Goal: Task Accomplishment & Management: Use online tool/utility

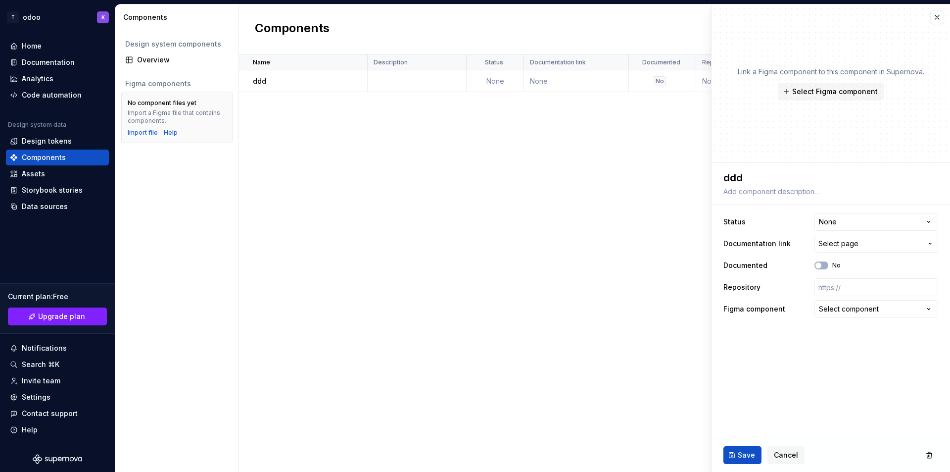
click at [346, 153] on div "Name Description Status Documentation link Documented Repository Figma componen…" at bounding box center [594, 262] width 711 height 417
click at [941, 19] on button "button" at bounding box center [938, 17] width 14 height 14
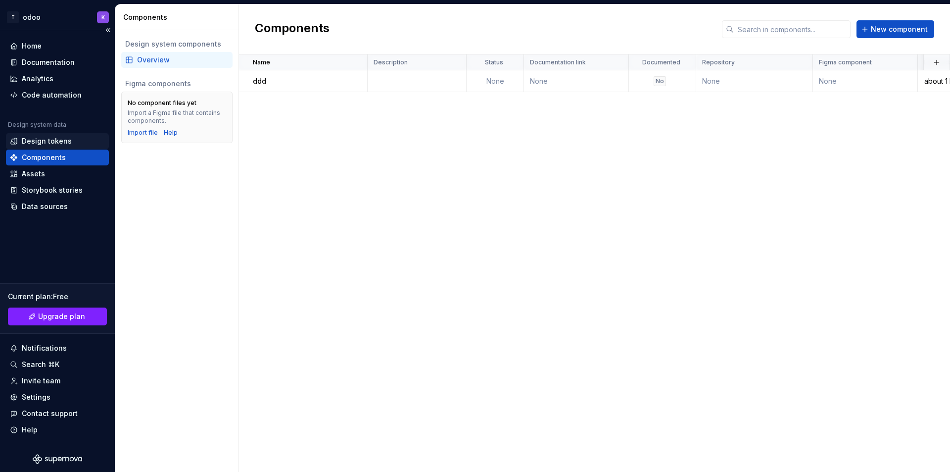
click at [51, 146] on div "Design tokens" at bounding box center [47, 141] width 50 height 10
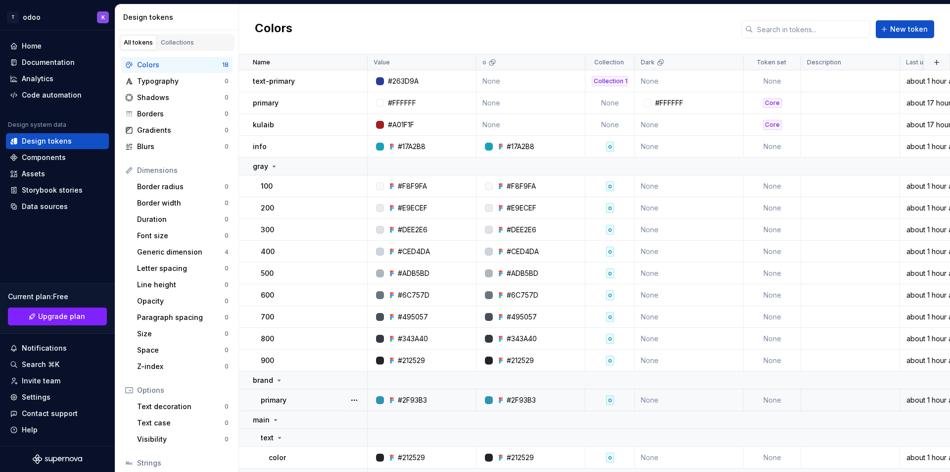
click at [405, 403] on div "#2F93B3" at bounding box center [412, 400] width 29 height 10
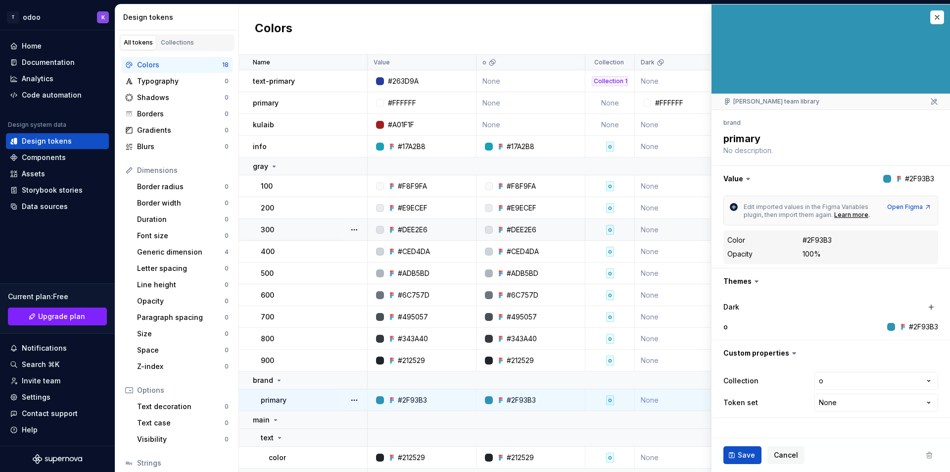
click at [27, 240] on div "Home Documentation Analytics Code automation Design system data Design tokens C…" at bounding box center [57, 237] width 115 height 415
click at [177, 41] on div "Collections" at bounding box center [177, 43] width 33 height 8
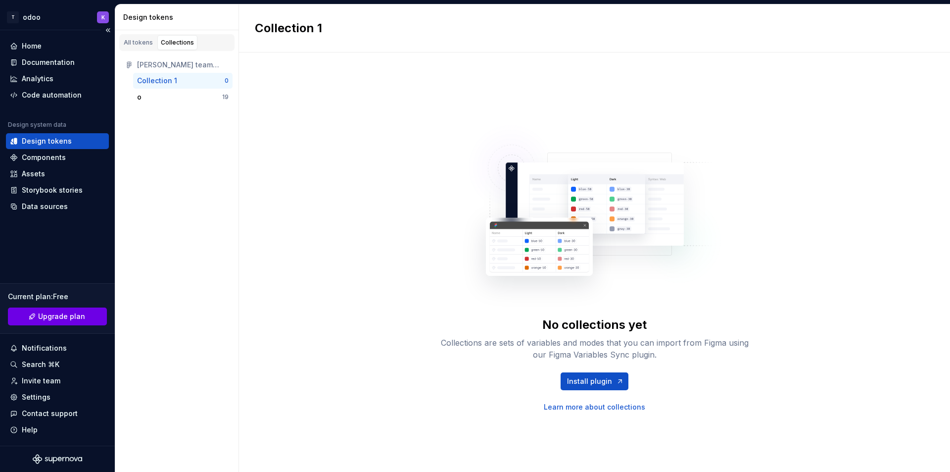
click at [48, 317] on span "Upgrade plan" at bounding box center [61, 316] width 47 height 10
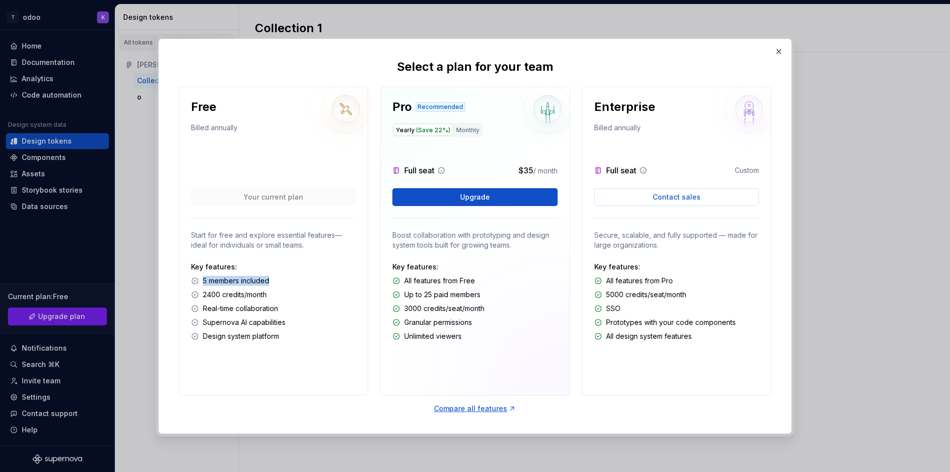
drag, startPoint x: 203, startPoint y: 281, endPoint x: 288, endPoint y: 286, distance: 85.3
click at [288, 286] on div "Key features: 5 members included 2400 credits/month Real-time collaboration Sup…" at bounding box center [273, 301] width 165 height 79
drag, startPoint x: 222, startPoint y: 294, endPoint x: 289, endPoint y: 296, distance: 67.3
click at [289, 296] on div "2400 credits/month" at bounding box center [273, 295] width 165 height 10
drag, startPoint x: 203, startPoint y: 307, endPoint x: 290, endPoint y: 311, distance: 86.7
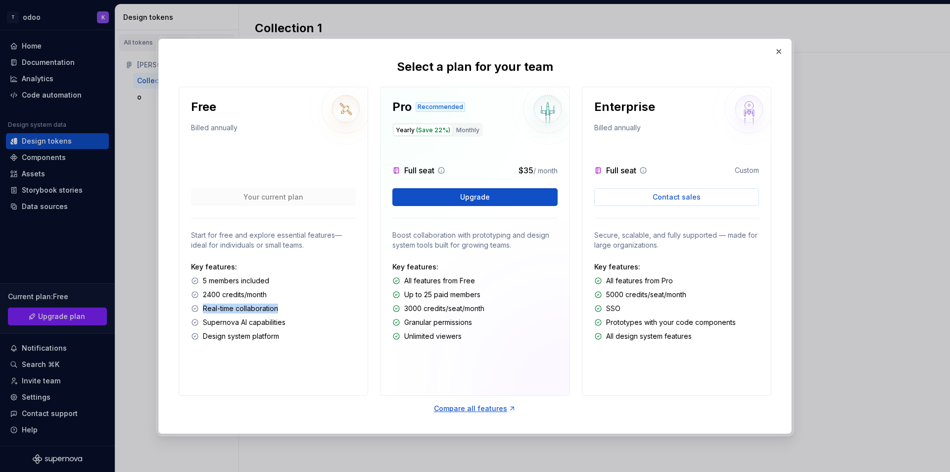
click at [290, 311] on div "Real-time collaboration" at bounding box center [273, 308] width 165 height 10
drag, startPoint x: 225, startPoint y: 321, endPoint x: 275, endPoint y: 327, distance: 50.4
click at [275, 327] on div "Key features: 5 members included 2400 credits/month Real-time collaboration Sup…" at bounding box center [273, 301] width 165 height 79
drag, startPoint x: 198, startPoint y: 334, endPoint x: 307, endPoint y: 342, distance: 109.6
click at [307, 342] on div "Free Billed annually Your current plan Start for free and explore essential fea…" at bounding box center [274, 241] width 190 height 309
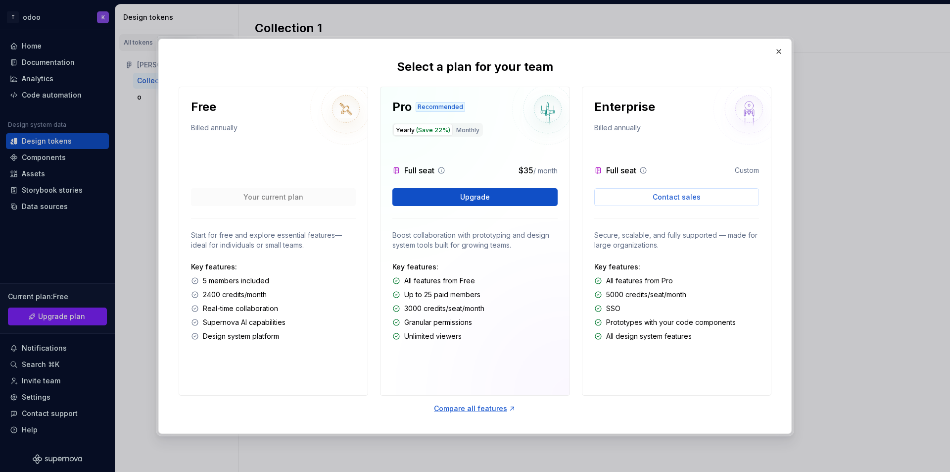
click at [421, 313] on p "3000 credits/seat/month" at bounding box center [444, 308] width 80 height 10
drag, startPoint x: 274, startPoint y: 285, endPoint x: 190, endPoint y: 289, distance: 84.7
click at [190, 289] on div "Free Billed annually Your current plan Start for free and explore essential fea…" at bounding box center [274, 241] width 190 height 309
click at [777, 54] on button "button" at bounding box center [779, 52] width 14 height 14
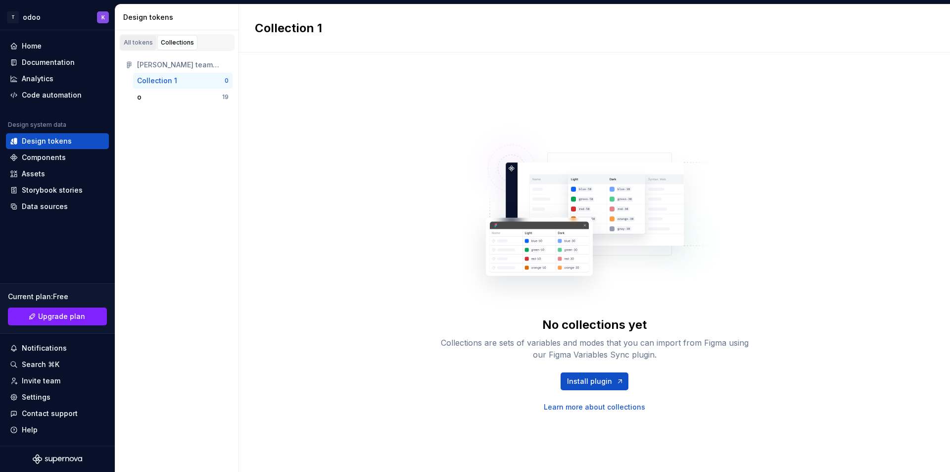
click at [132, 42] on div "All tokens" at bounding box center [138, 43] width 29 height 8
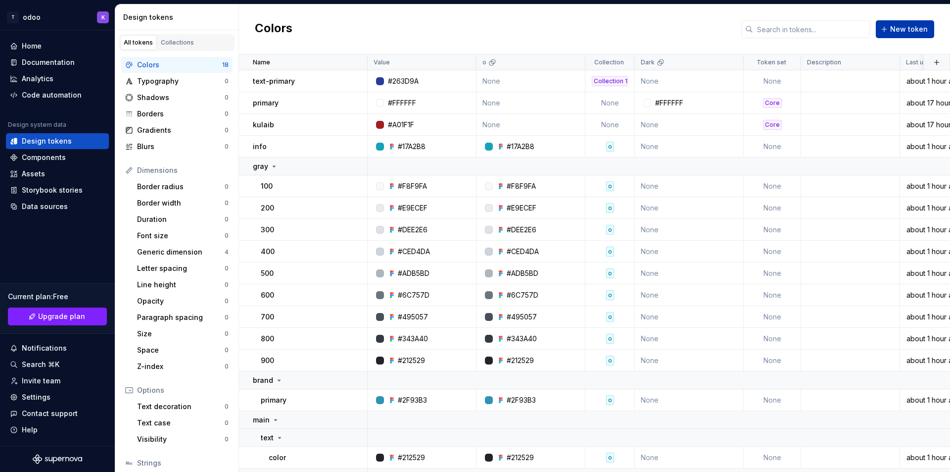
click at [903, 32] on span "New token" at bounding box center [910, 29] width 38 height 10
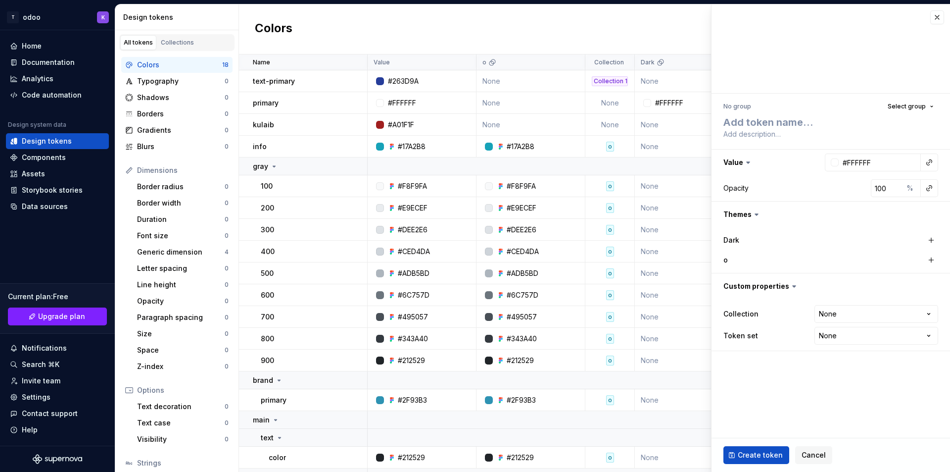
type textarea "*"
click at [870, 310] on html "T odoo K Home Documentation Analytics Code automation Design system data Design…" at bounding box center [475, 236] width 950 height 472
click at [934, 315] on html "T odoo K Home Documentation Analytics Code automation Design system data Design…" at bounding box center [475, 236] width 950 height 472
select select "**********"
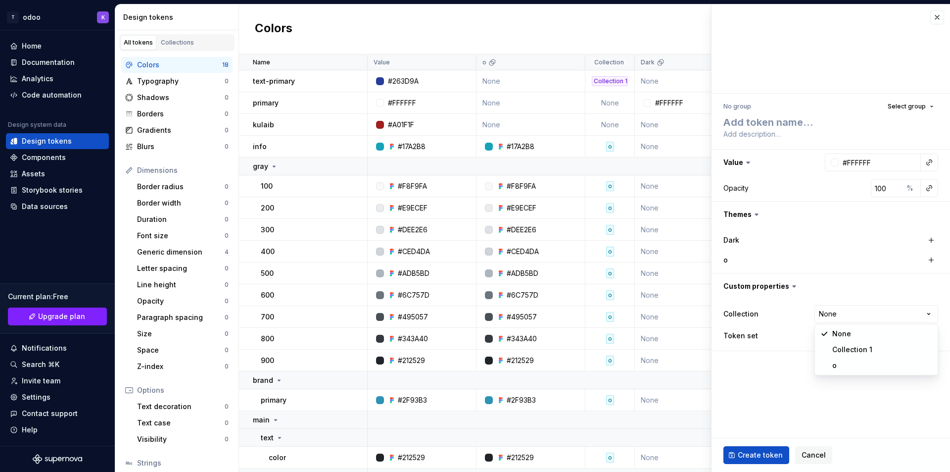
drag, startPoint x: 830, startPoint y: 362, endPoint x: 780, endPoint y: 368, distance: 50.3
click at [841, 367] on fieldset "**********" at bounding box center [831, 237] width 239 height 467
type textarea "*"
click at [780, 368] on fieldset "**********" at bounding box center [831, 237] width 239 height 467
click at [934, 335] on html "T odoo K Home Documentation Analytics Code automation Design system data Design…" at bounding box center [475, 236] width 950 height 472
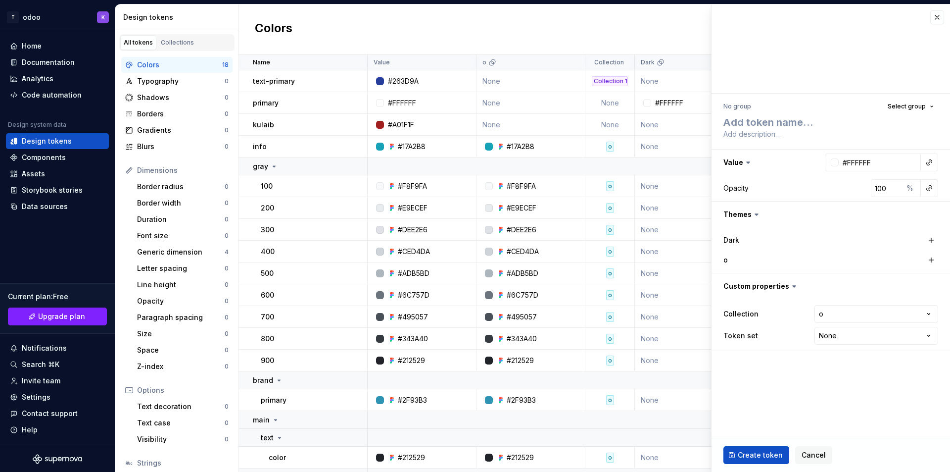
click at [929, 334] on html "T odoo K Home Documentation Analytics Code automation Design system data Design…" at bounding box center [475, 236] width 950 height 472
select select "**********"
type textarea "*"
click at [761, 122] on textarea at bounding box center [829, 120] width 215 height 14
type textarea "Button"
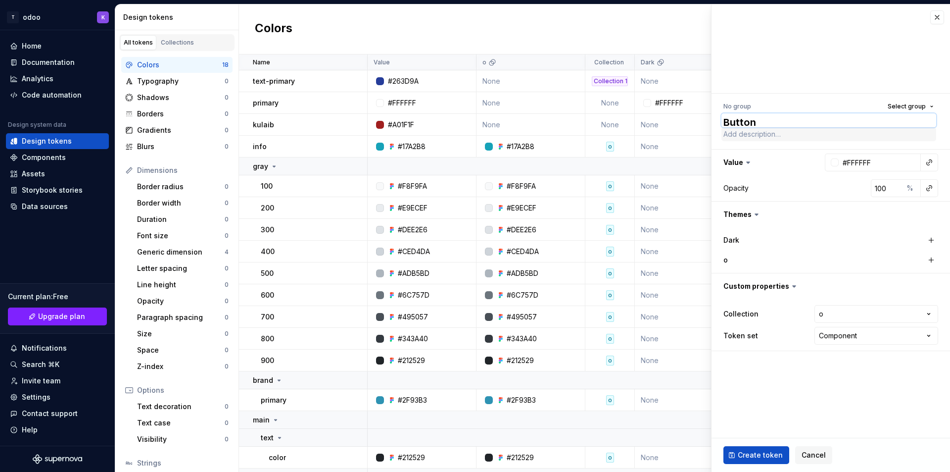
scroll to position [1, 0]
type textarea "*"
type textarea "ButtonV"
type textarea "*"
type textarea "ButtonVi"
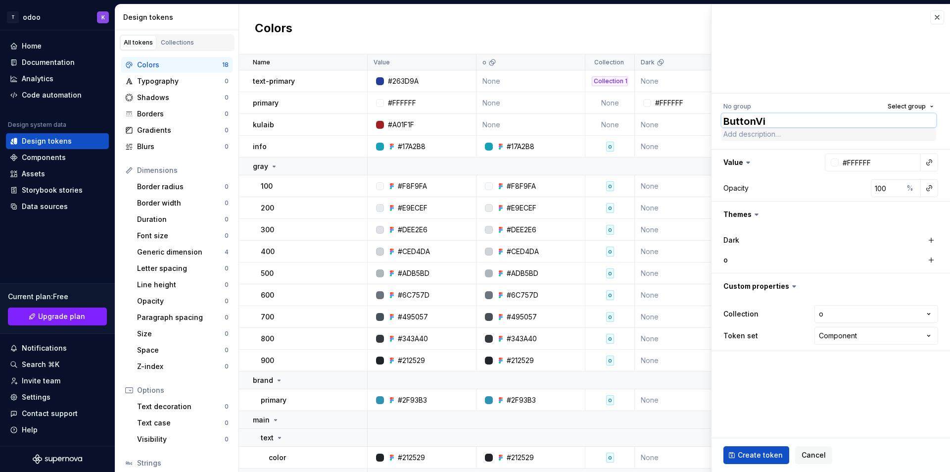
type textarea "*"
type textarea "ButtonVie"
type textarea "*"
type textarea "ButtonView"
click at [803, 145] on div "**********" at bounding box center [831, 225] width 239 height 263
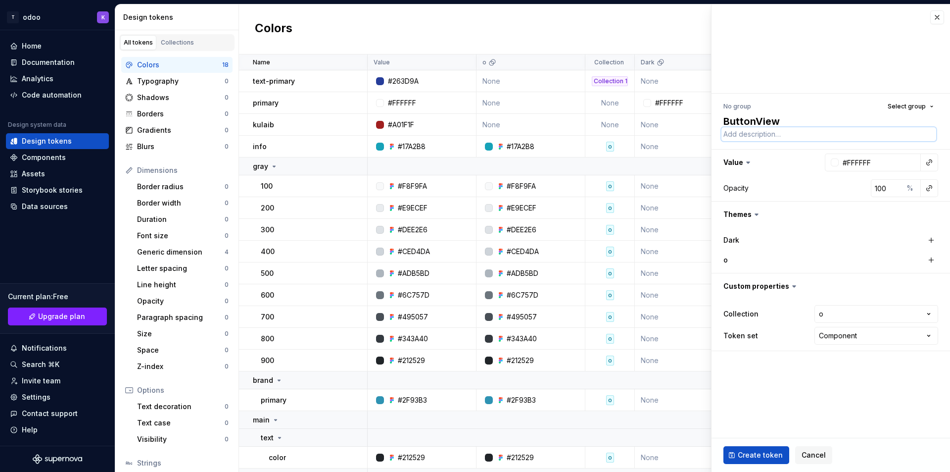
click at [793, 136] on textarea at bounding box center [829, 134] width 215 height 14
type textarea "b"
type textarea "*"
type textarea "bu"
type textarea "*"
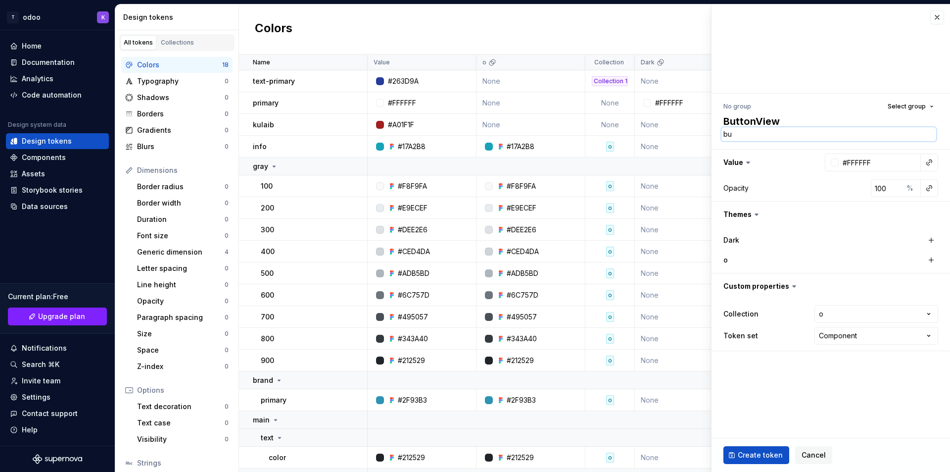
type textarea "but"
type textarea "*"
type textarea "butt"
type textarea "*"
type textarea "butto"
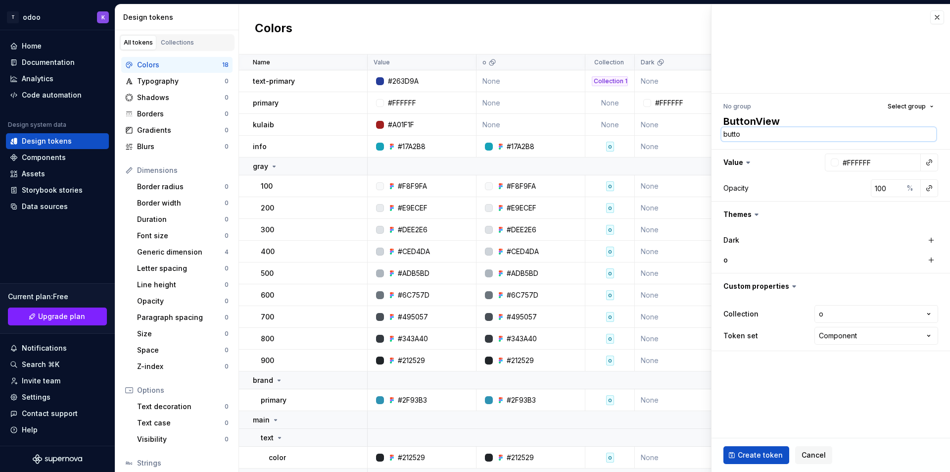
type textarea "*"
type textarea "button"
type textarea "*"
type textarea "button"
type textarea "*"
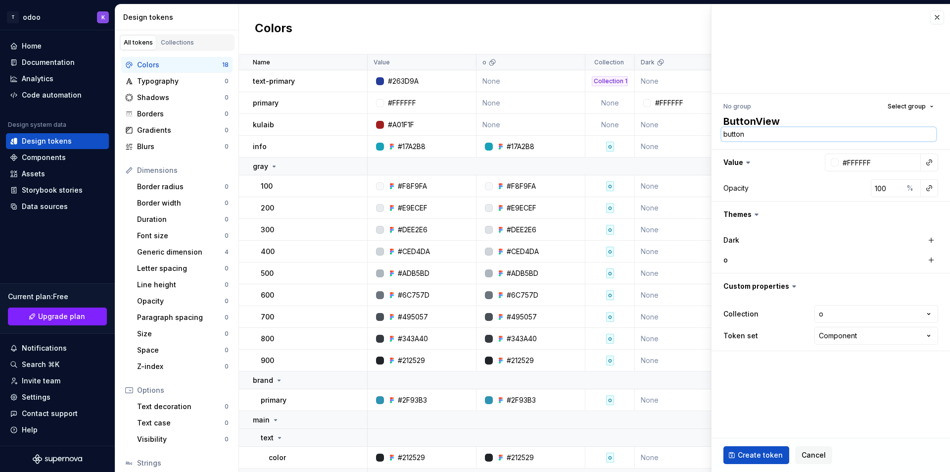
type textarea "button s"
type textarea "*"
type textarea "button sh"
type textarea "*"
type textarea "button sho"
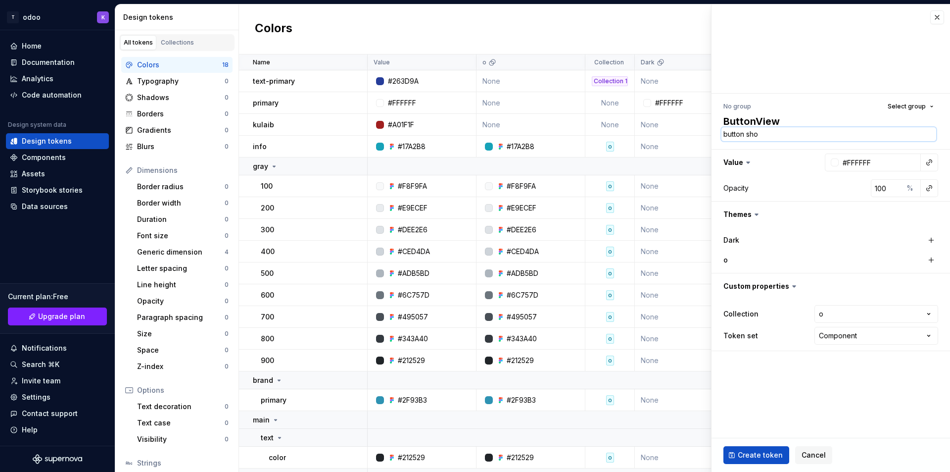
type textarea "*"
type textarea "button show"
type textarea "*"
type textarea "button show"
type textarea "*"
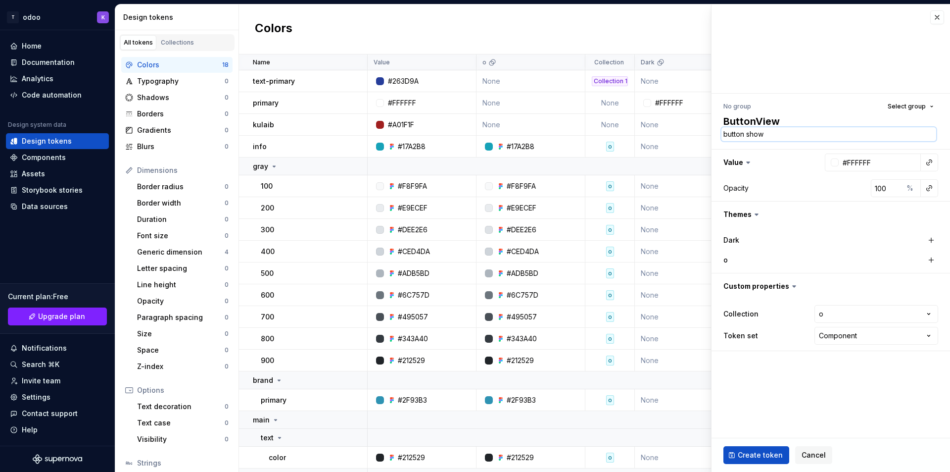
type textarea "button show i"
type textarea "*"
type textarea "button show in"
type textarea "*"
type textarea "button show in"
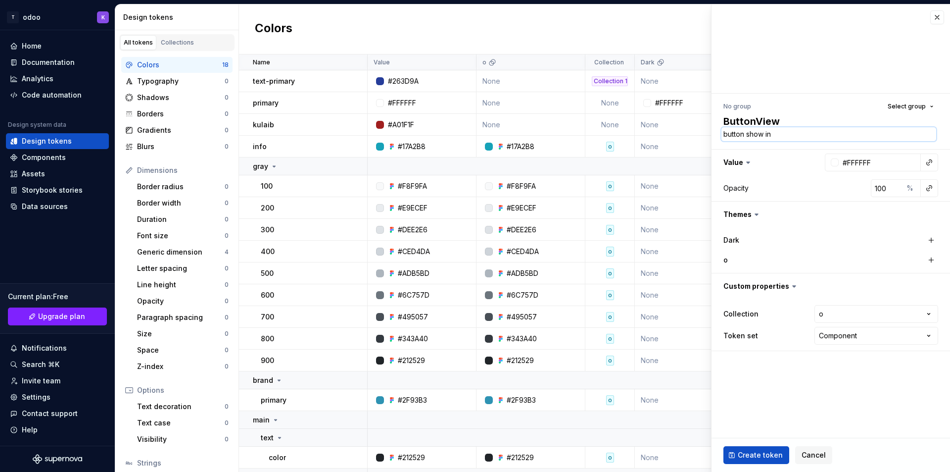
type textarea "*"
type textarea "button show in f"
type textarea "*"
type textarea "button show in fo"
type textarea "*"
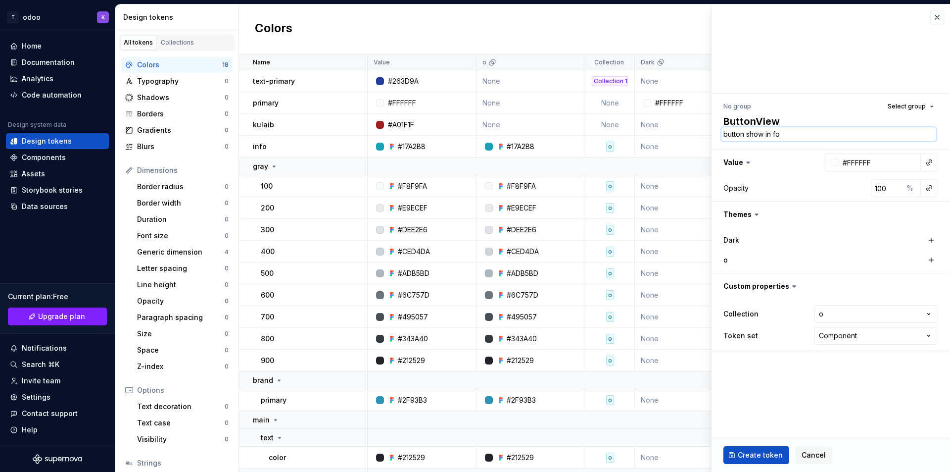
type textarea "button show in for"
type textarea "*"
type textarea "button show in form"
click at [903, 102] on button "Select group" at bounding box center [911, 106] width 55 height 14
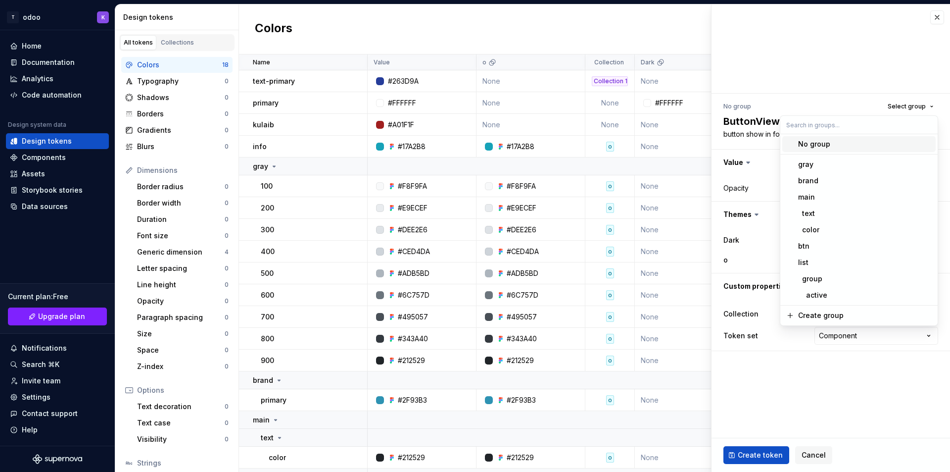
type textarea "*"
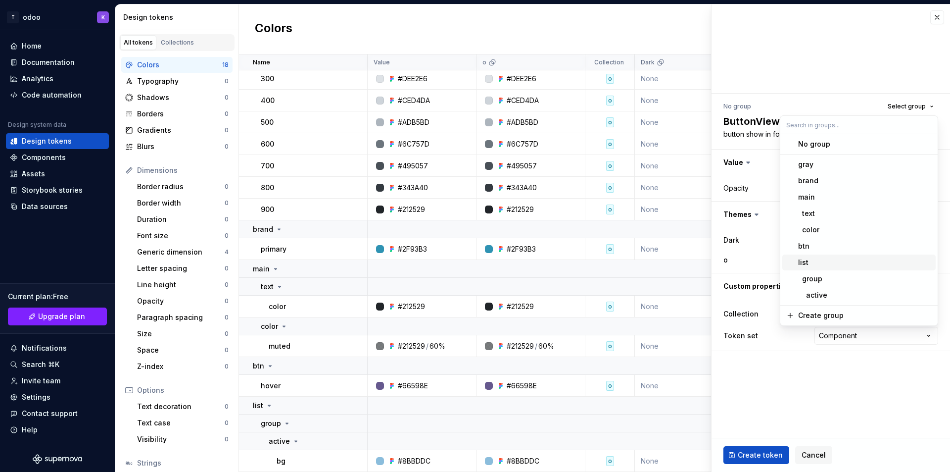
click at [748, 144] on div "**********" at bounding box center [831, 225] width 239 height 263
click at [843, 108] on div "No group Select group" at bounding box center [831, 106] width 215 height 14
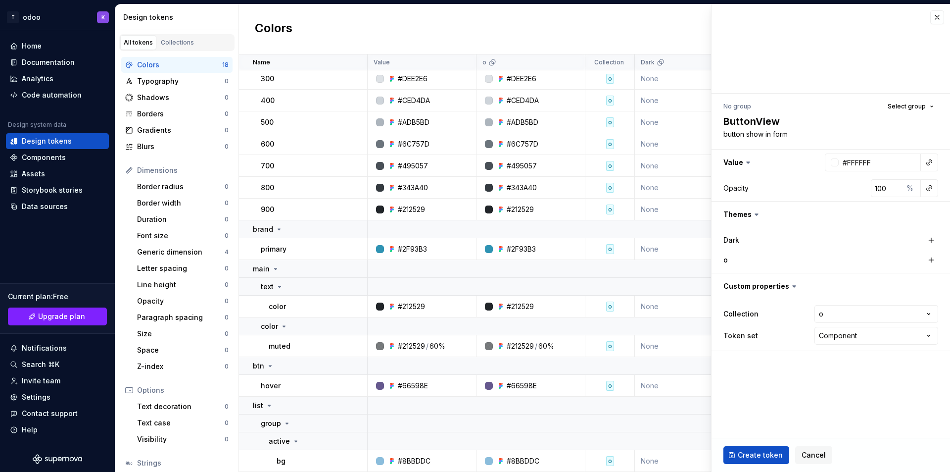
click at [746, 161] on icon at bounding box center [748, 162] width 10 height 10
click at [749, 162] on icon at bounding box center [748, 162] width 10 height 10
click at [749, 162] on icon at bounding box center [748, 162] width 3 height 1
click at [741, 162] on button "button" at bounding box center [831, 162] width 239 height 26
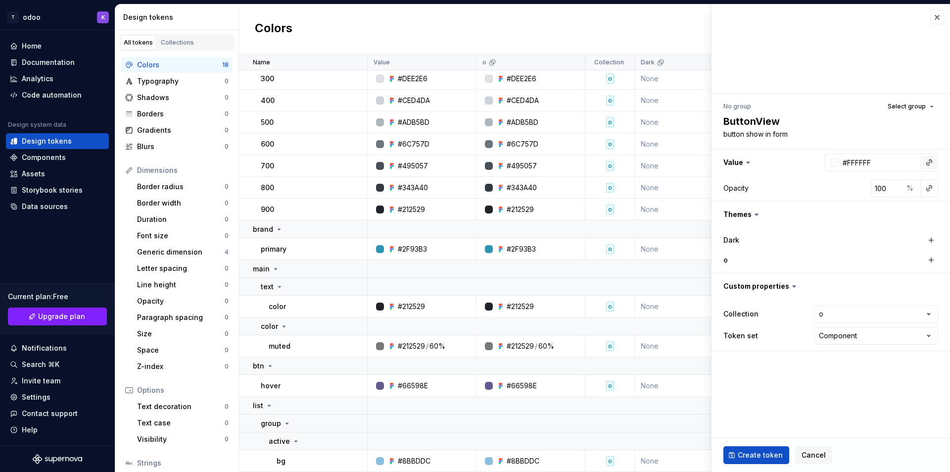
click at [928, 162] on button "button" at bounding box center [930, 162] width 14 height 14
type input "b"
type input "prim"
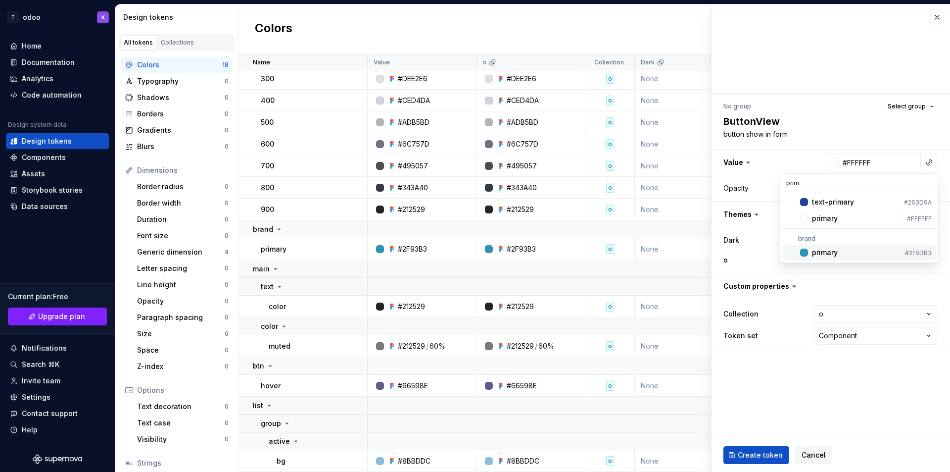
click at [847, 247] on div "primary" at bounding box center [856, 252] width 89 height 10
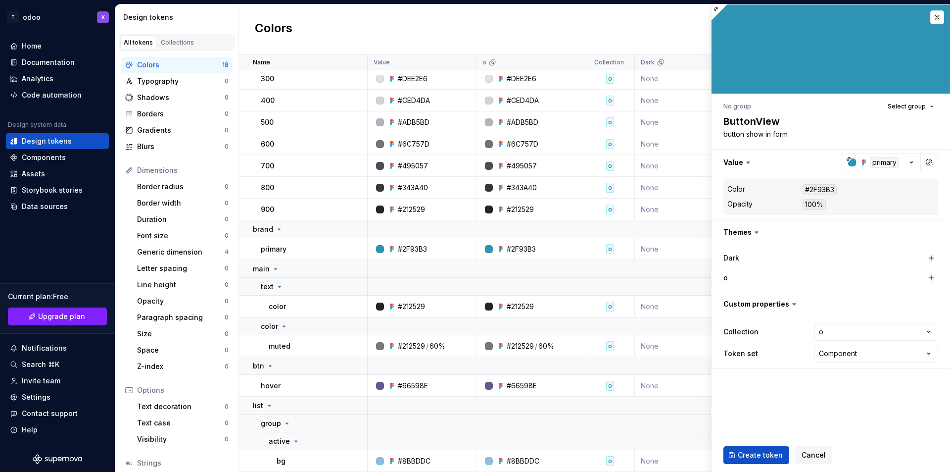
click at [833, 254] on div "Dark" at bounding box center [824, 258] width 201 height 10
click at [742, 163] on button "button" at bounding box center [831, 162] width 239 height 26
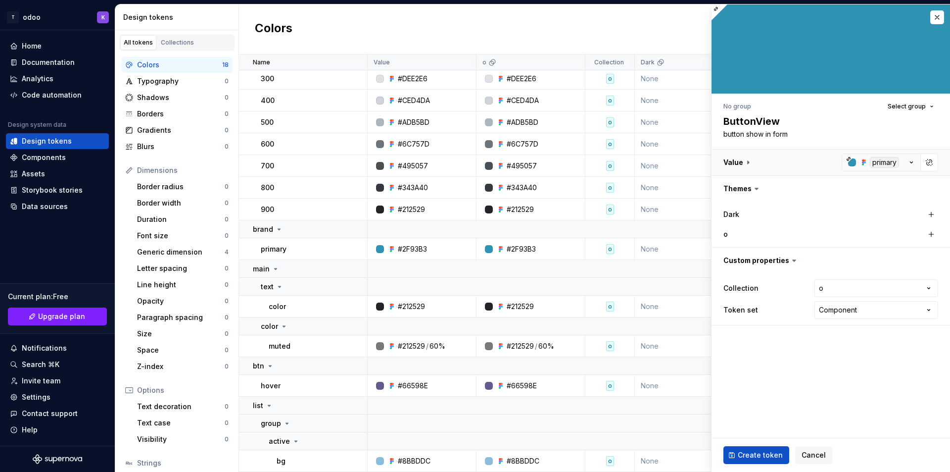
click at [742, 163] on button "button" at bounding box center [831, 162] width 239 height 26
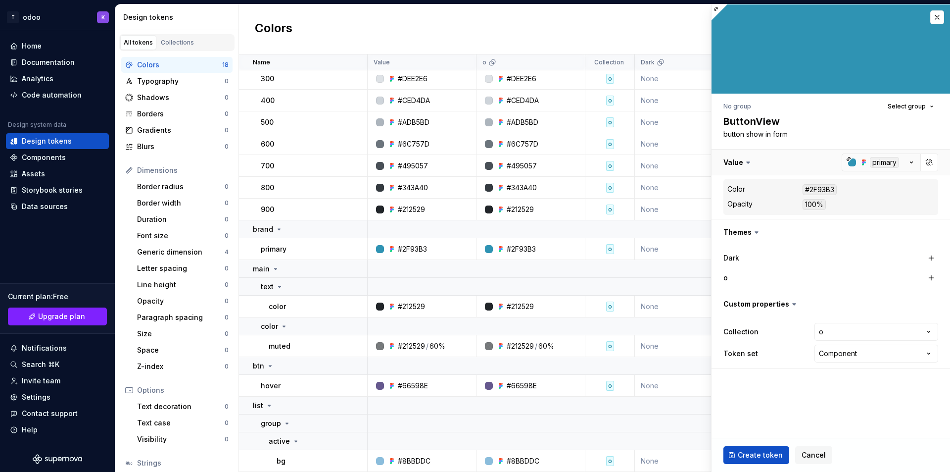
click at [914, 161] on button "button" at bounding box center [831, 162] width 239 height 26
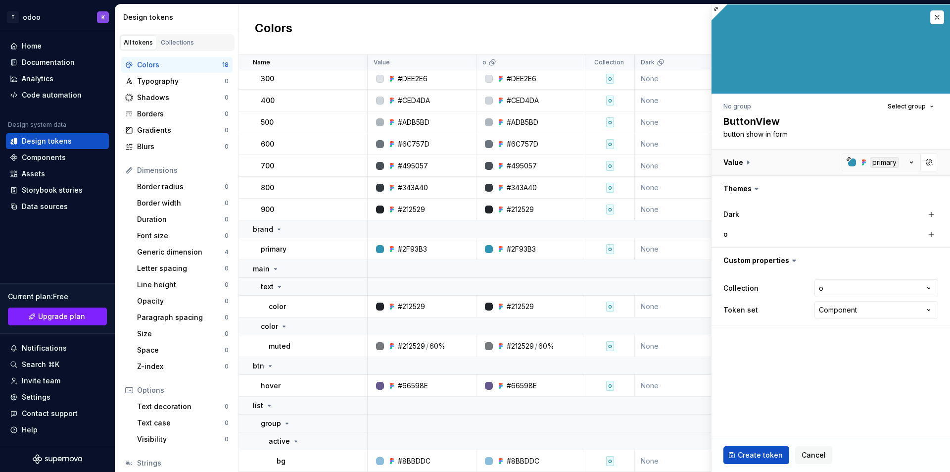
click at [914, 161] on button "button" at bounding box center [831, 162] width 239 height 26
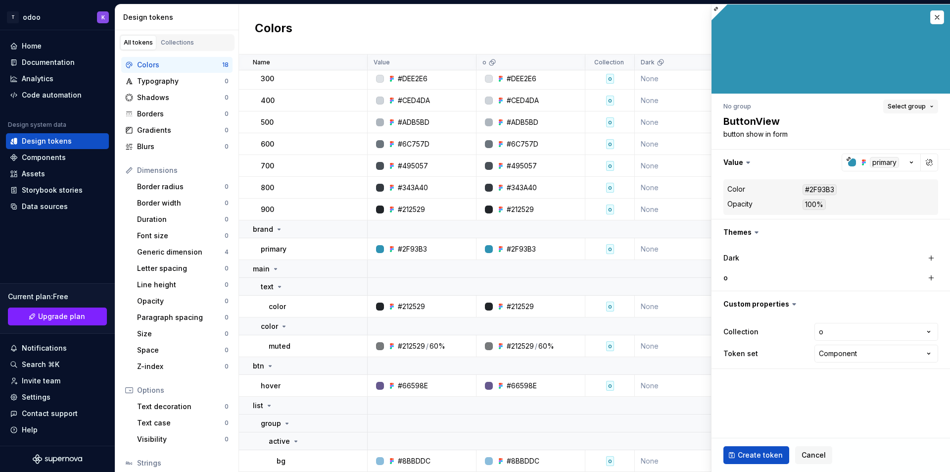
click at [911, 105] on span "Select group" at bounding box center [907, 106] width 38 height 8
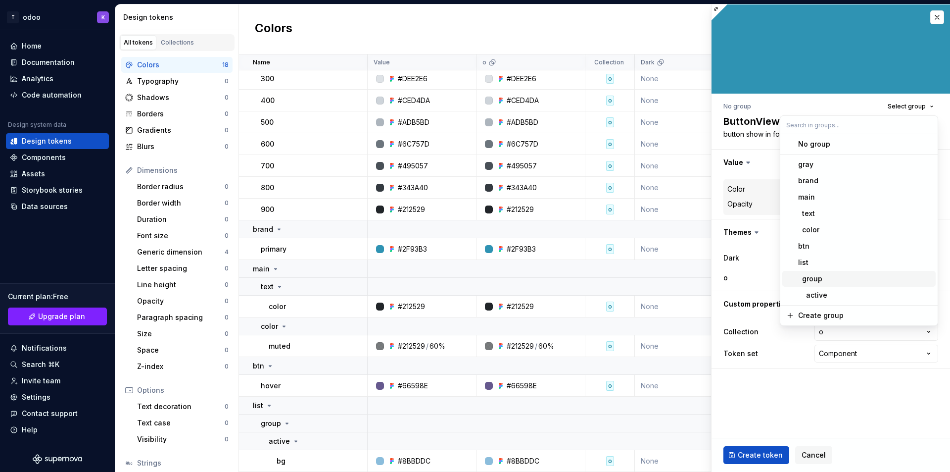
click at [780, 399] on fieldset "**********" at bounding box center [831, 237] width 239 height 467
click at [781, 394] on fieldset "**********" at bounding box center [831, 237] width 239 height 467
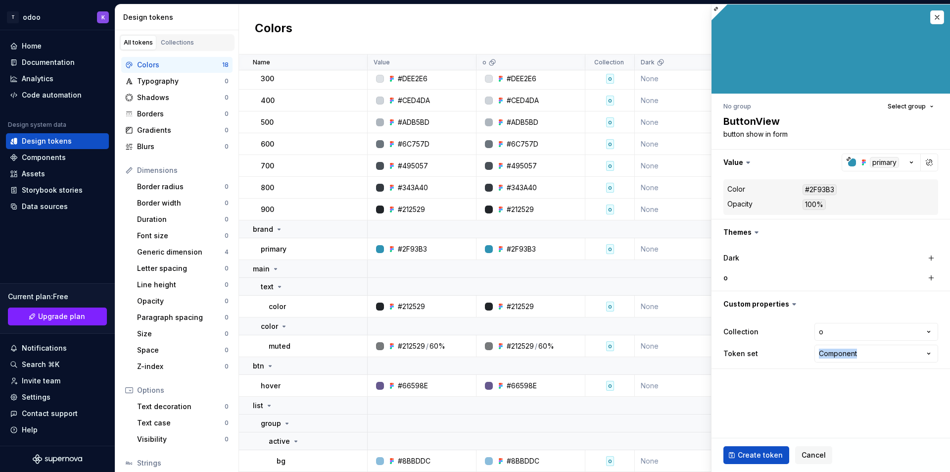
click at [740, 452] on span "Create token" at bounding box center [760, 455] width 45 height 10
type textarea "*"
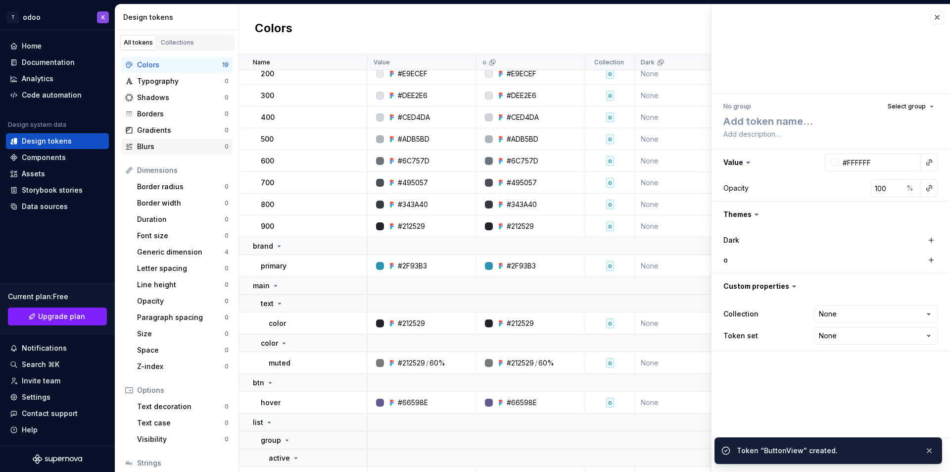
scroll to position [178, 0]
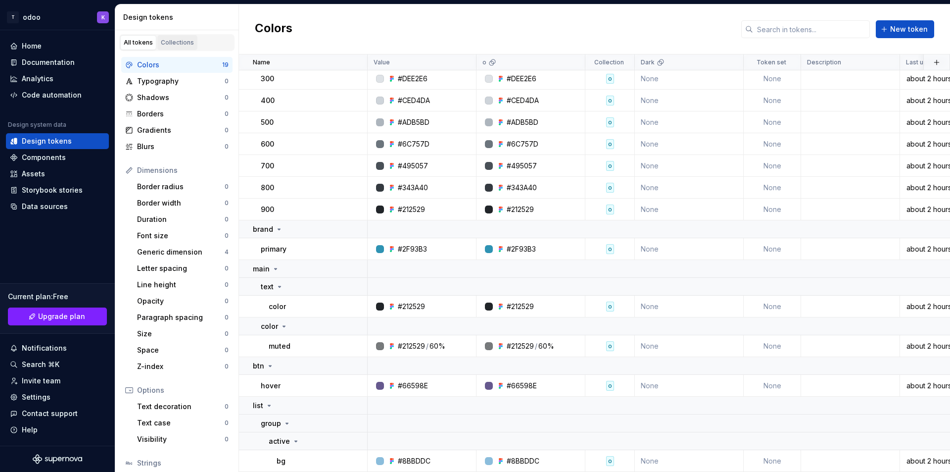
click at [182, 44] on div "Collections" at bounding box center [177, 43] width 33 height 8
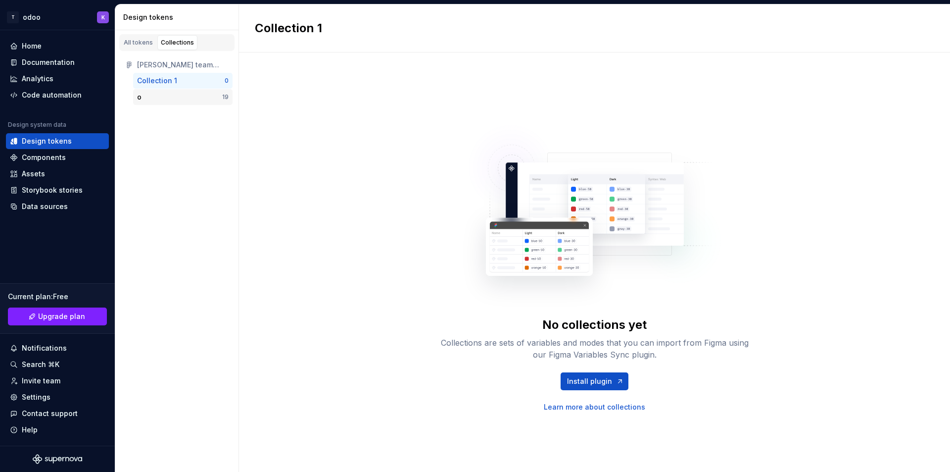
click at [156, 97] on div "o" at bounding box center [179, 97] width 85 height 10
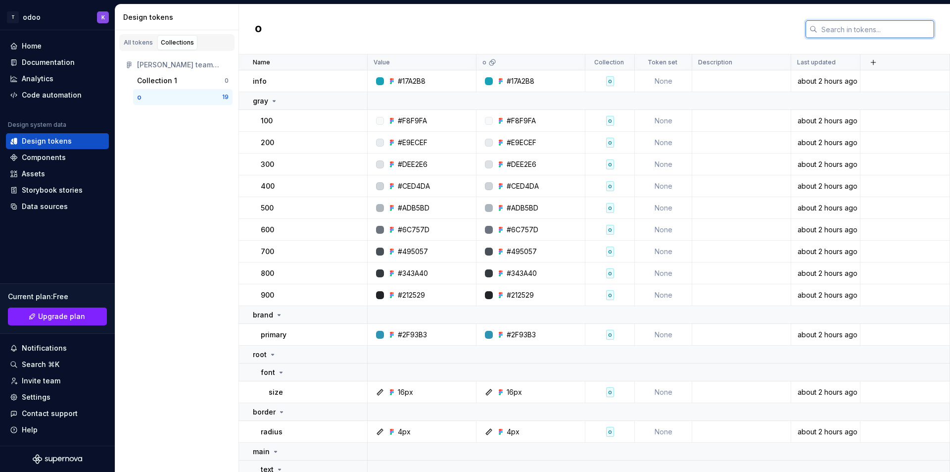
click at [844, 32] on input "text" at bounding box center [876, 29] width 117 height 18
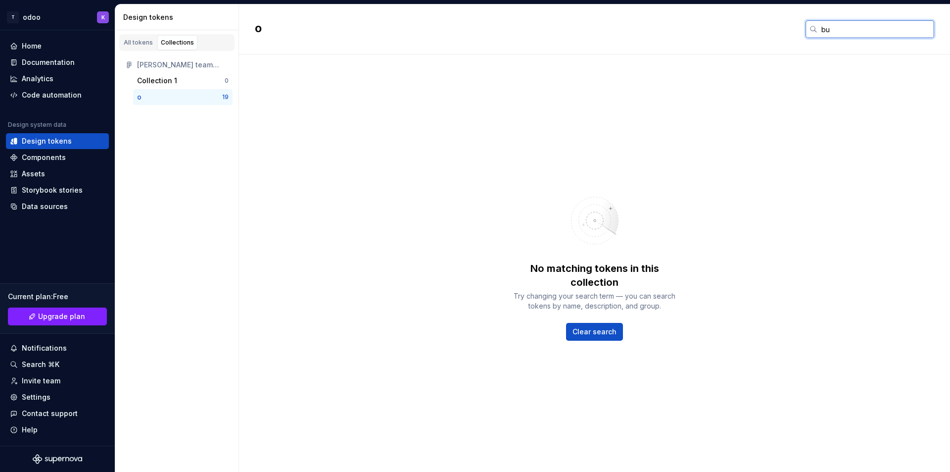
type input "but"
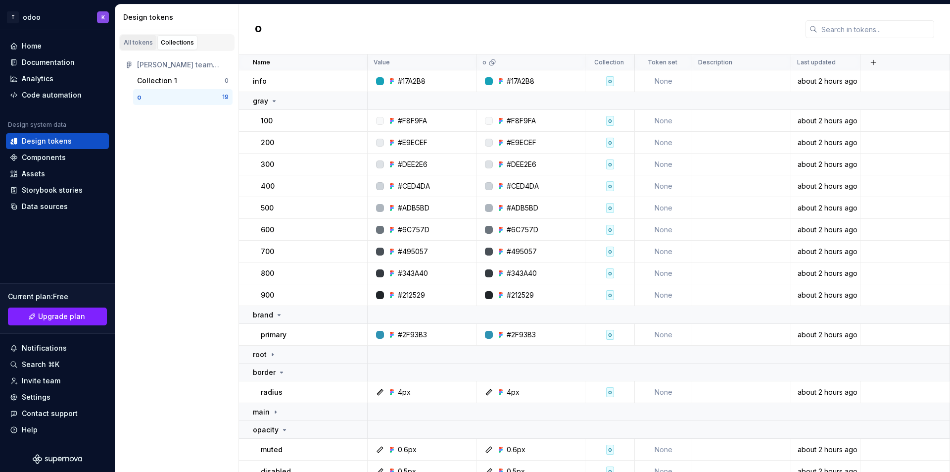
click at [135, 47] on link "All tokens" at bounding box center [138, 42] width 36 height 15
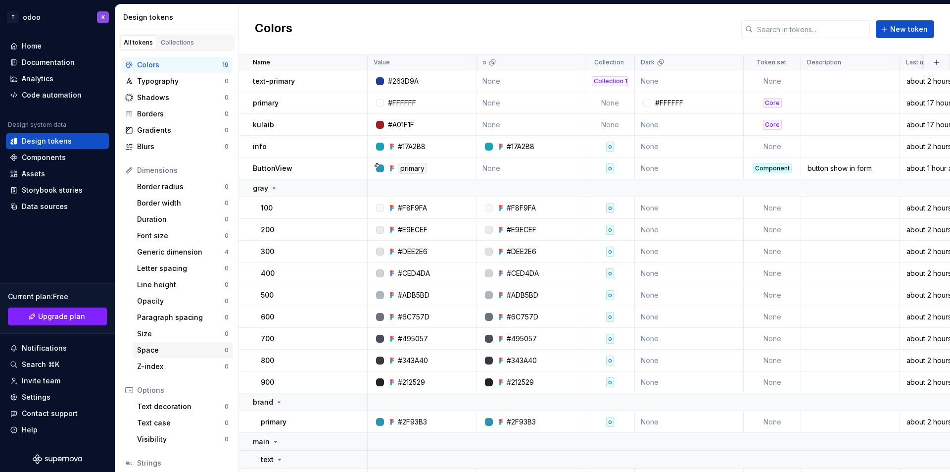
scroll to position [70, 0]
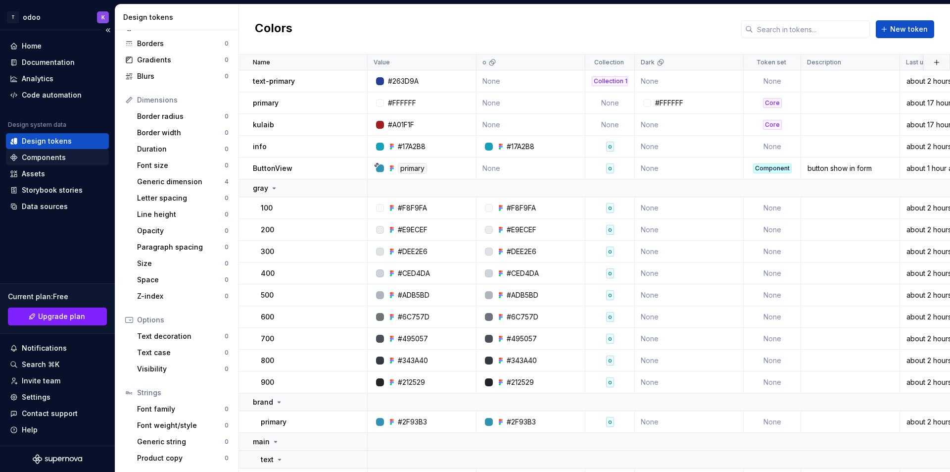
click at [42, 157] on div "Components" at bounding box center [44, 157] width 44 height 10
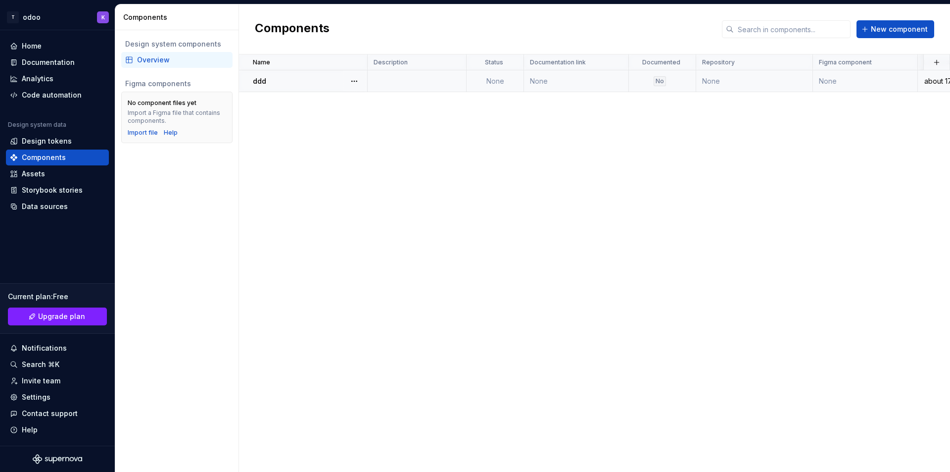
click at [285, 83] on div "ddd" at bounding box center [310, 81] width 114 height 10
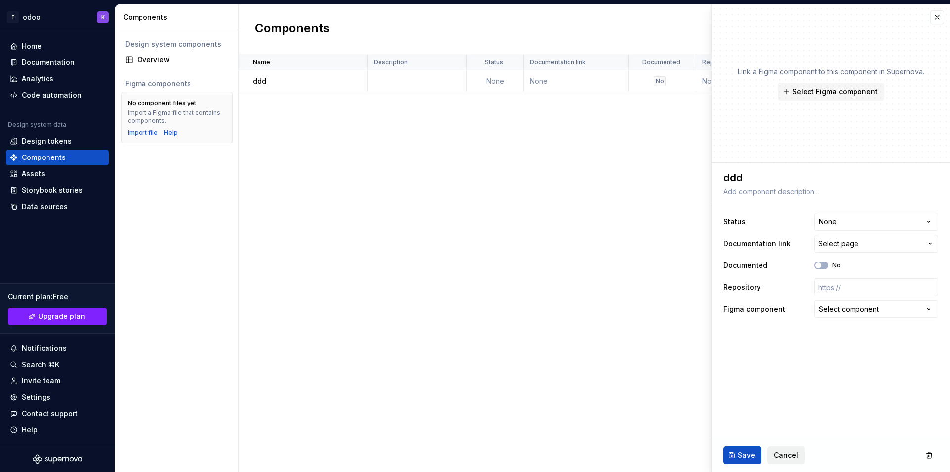
click at [781, 456] on span "Cancel" at bounding box center [786, 455] width 24 height 10
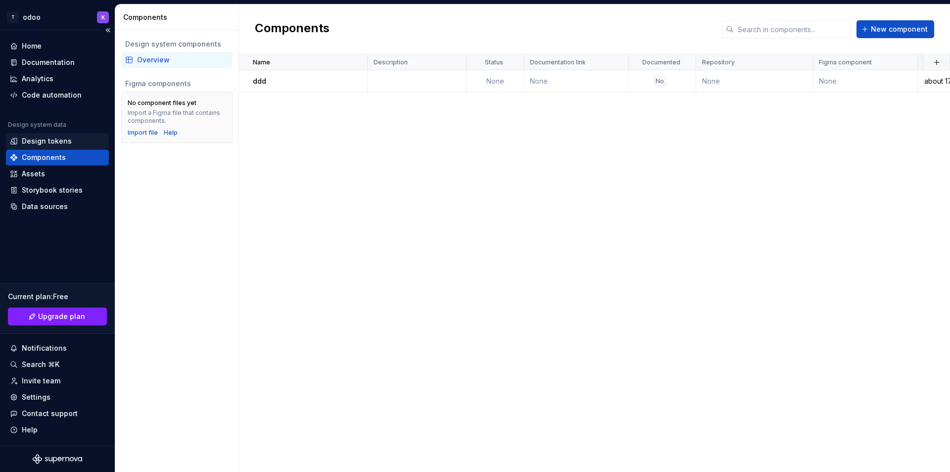
click at [30, 142] on div "Design tokens" at bounding box center [47, 141] width 50 height 10
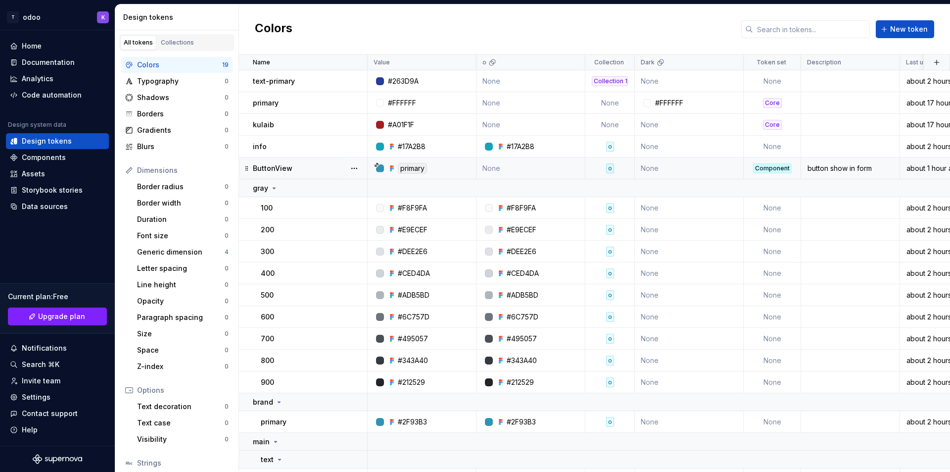
click at [274, 171] on p "ButtonView" at bounding box center [273, 168] width 40 height 10
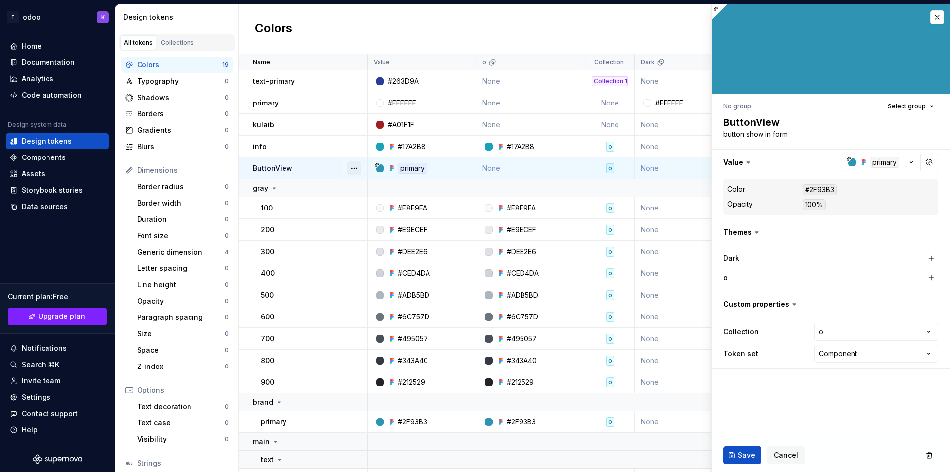
click at [351, 168] on button "button" at bounding box center [354, 168] width 14 height 14
click at [416, 209] on div "Move to group" at bounding box center [392, 204] width 84 height 16
click at [134, 159] on html "T odoo K Home Documentation Analytics Code automation Design system data Design…" at bounding box center [475, 236] width 950 height 472
click at [164, 220] on div "Duration" at bounding box center [181, 219] width 88 height 10
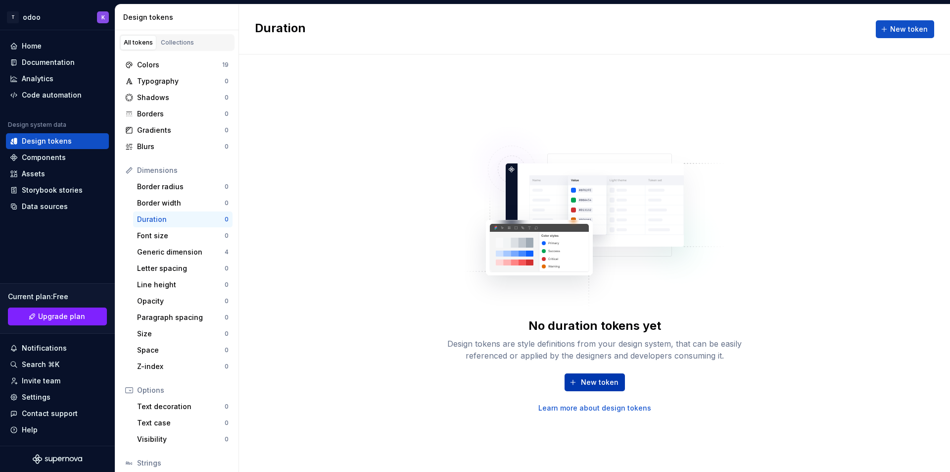
click at [595, 382] on span "New token" at bounding box center [600, 382] width 38 height 10
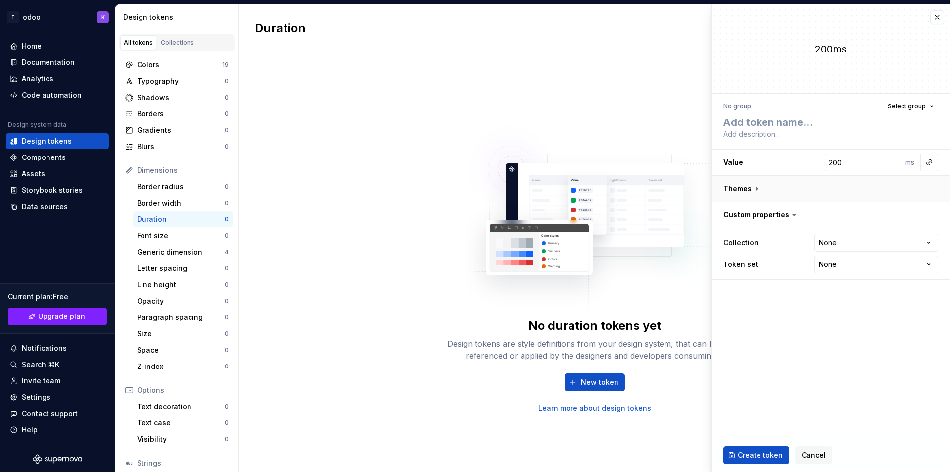
click at [755, 190] on button "button" at bounding box center [831, 189] width 239 height 26
click at [755, 190] on icon at bounding box center [757, 189] width 10 height 10
click at [169, 76] on div "Typography" at bounding box center [181, 81] width 88 height 10
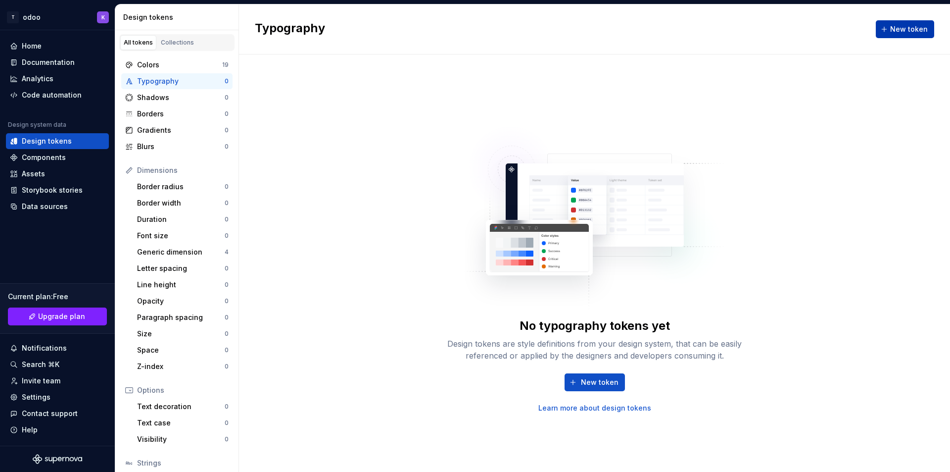
click at [899, 26] on span "New token" at bounding box center [910, 29] width 38 height 10
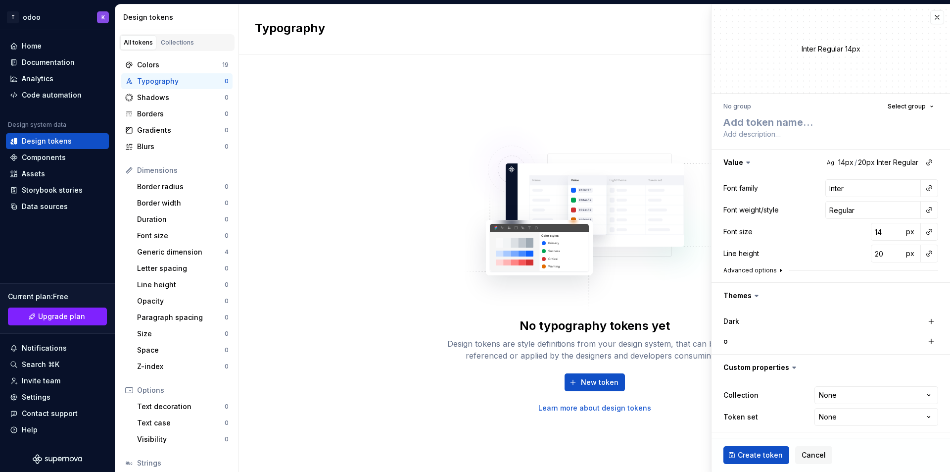
click at [754, 270] on button "Advanced options" at bounding box center [754, 270] width 61 height 8
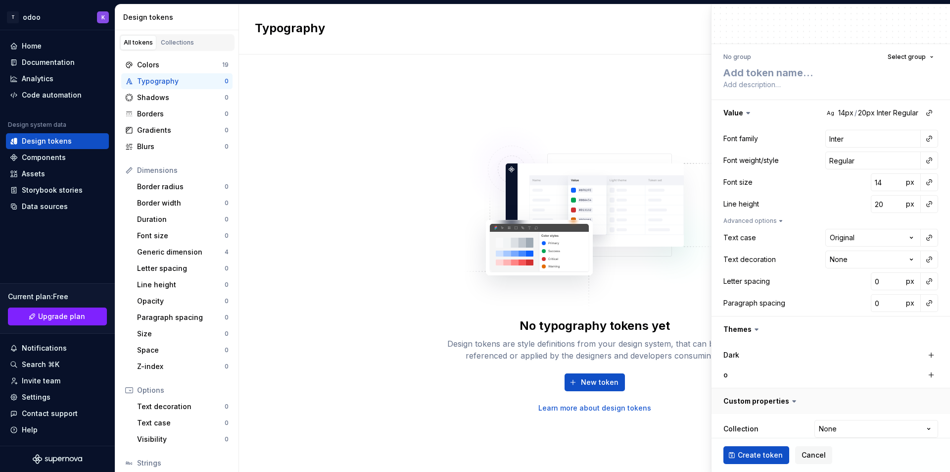
scroll to position [84, 0]
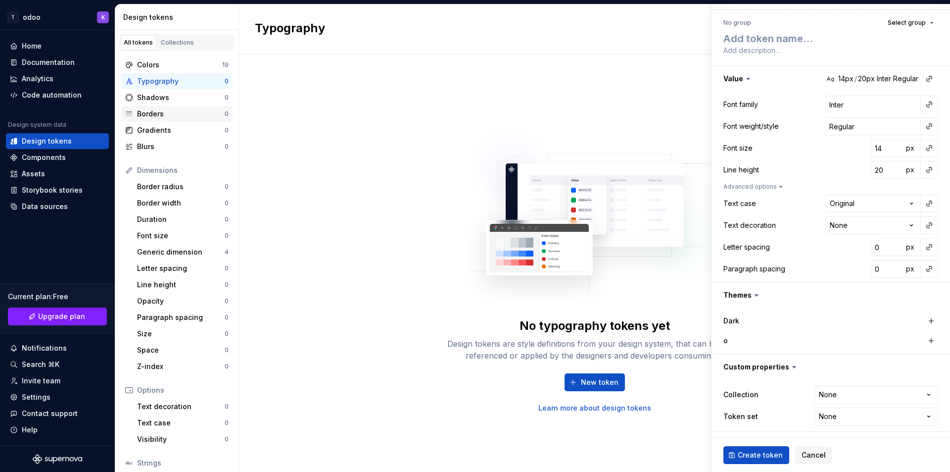
click at [166, 115] on div "Borders" at bounding box center [181, 114] width 88 height 10
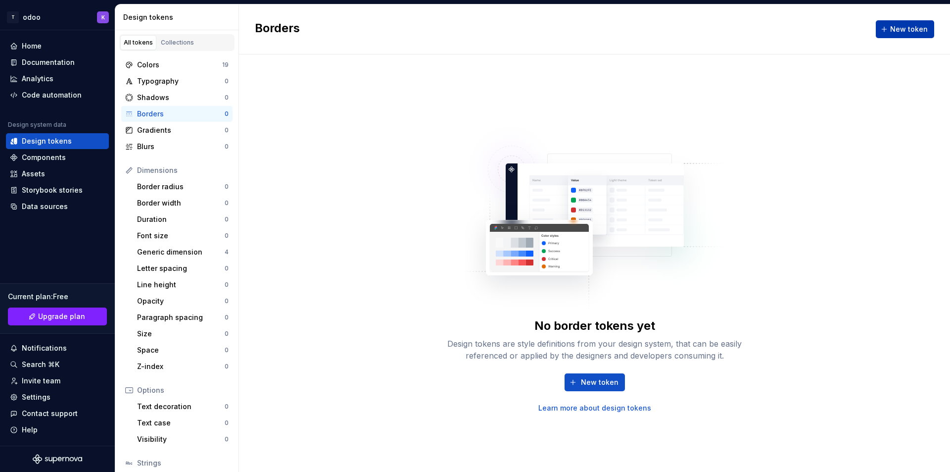
click at [906, 30] on span "New token" at bounding box center [910, 29] width 38 height 10
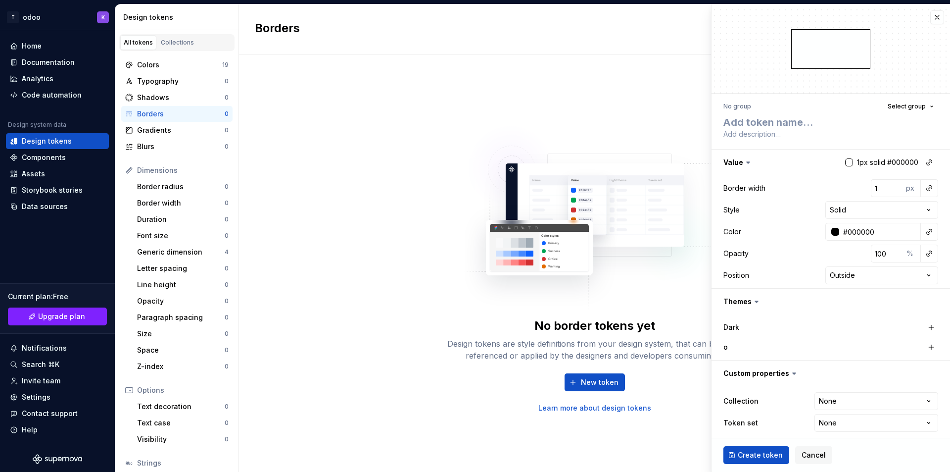
scroll to position [6, 0]
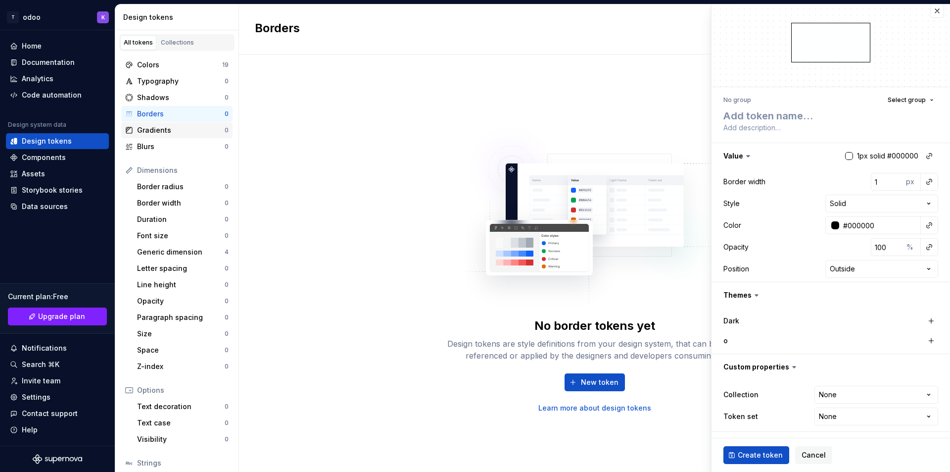
click at [159, 130] on div "Gradients" at bounding box center [181, 130] width 88 height 10
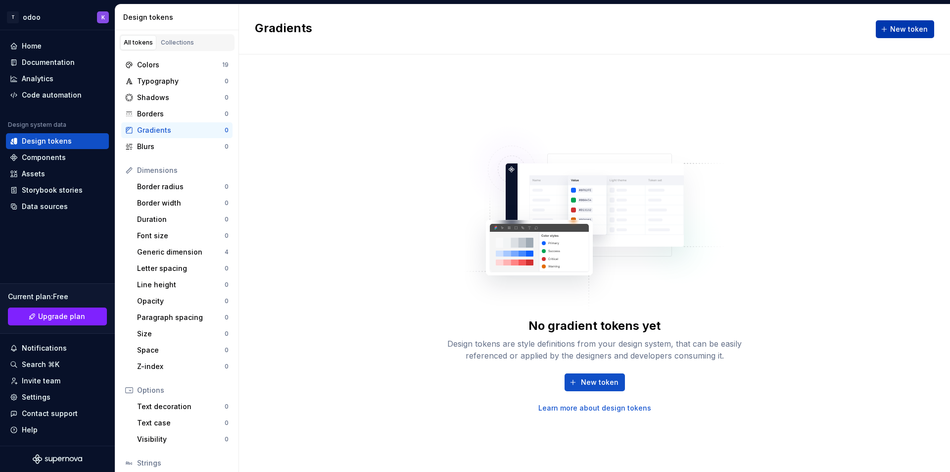
click at [898, 32] on span "New token" at bounding box center [910, 29] width 38 height 10
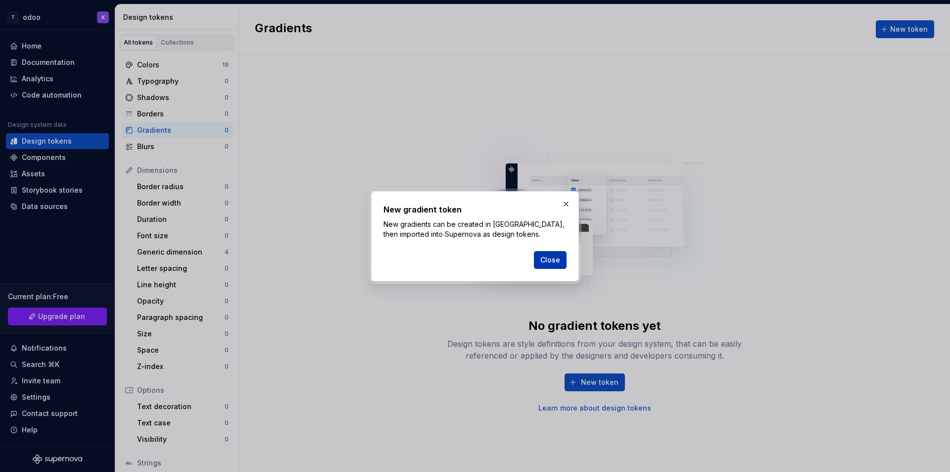
click at [549, 260] on span "Close" at bounding box center [551, 260] width 20 height 10
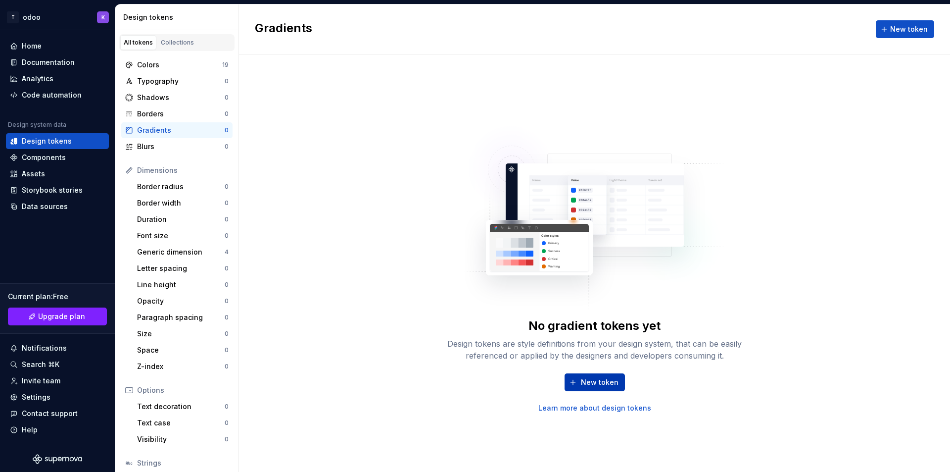
click at [592, 384] on span "New token" at bounding box center [600, 382] width 38 height 10
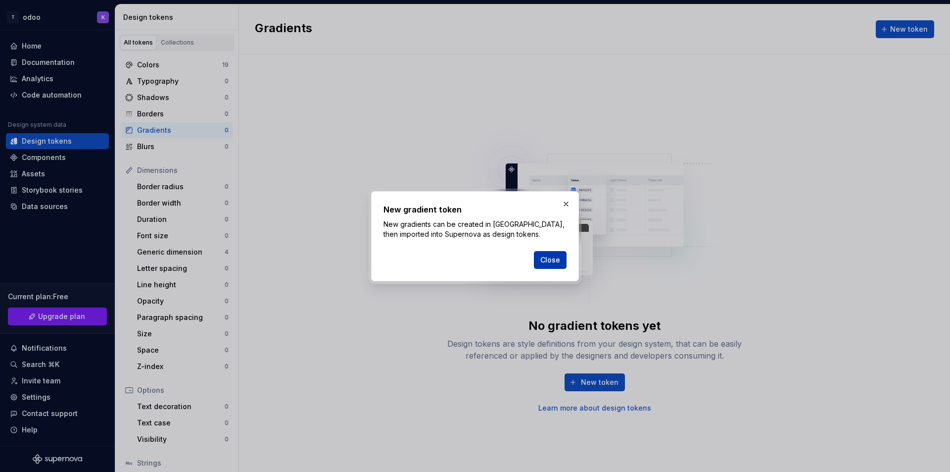
click at [547, 255] on span "Close" at bounding box center [551, 260] width 20 height 10
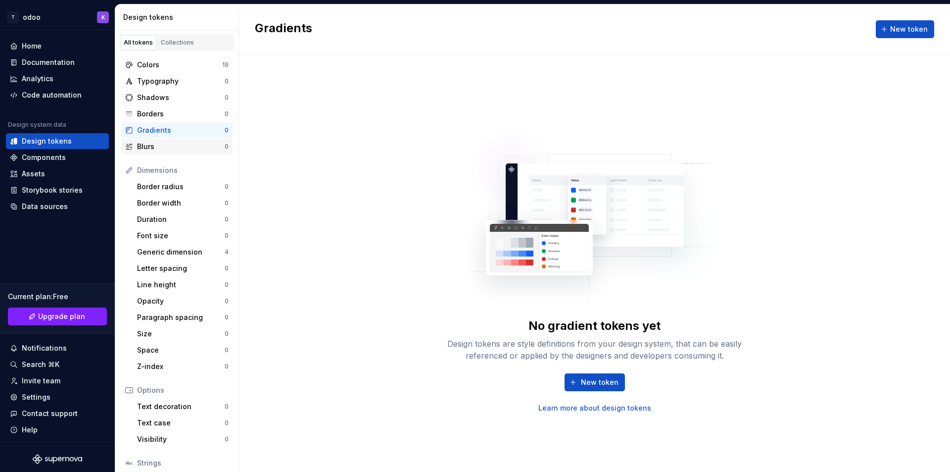
click at [149, 143] on div "Blurs" at bounding box center [181, 147] width 88 height 10
click at [580, 372] on div "No blur tokens yet Design tokens are style definitions from your design system,…" at bounding box center [595, 365] width 317 height 95
click at [579, 380] on button "New token" at bounding box center [595, 382] width 60 height 18
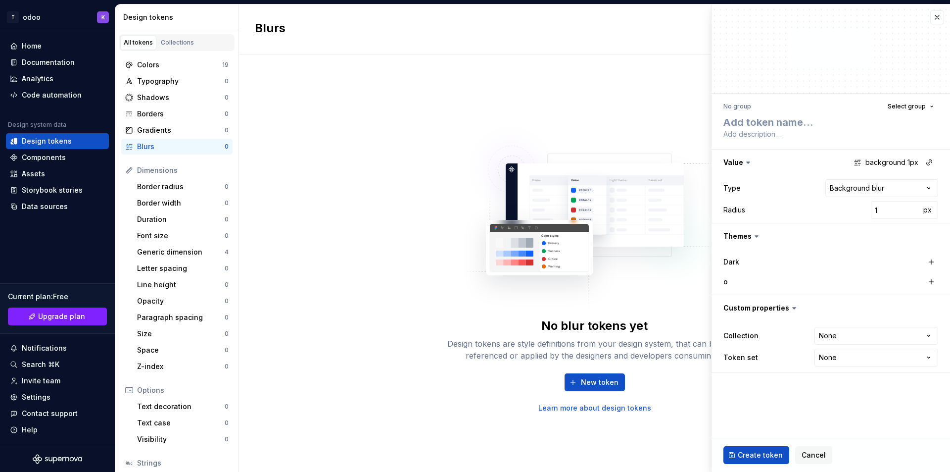
click at [841, 455] on div "Create token Cancel" at bounding box center [831, 455] width 239 height 34
click at [822, 457] on span "Cancel" at bounding box center [814, 455] width 24 height 10
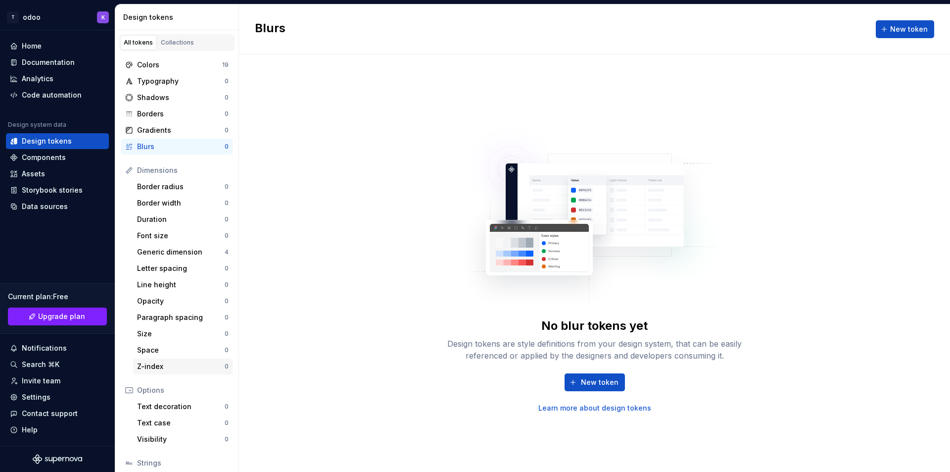
click at [160, 364] on div "Z-index" at bounding box center [181, 366] width 88 height 10
click at [155, 82] on div "Typography" at bounding box center [181, 81] width 88 height 10
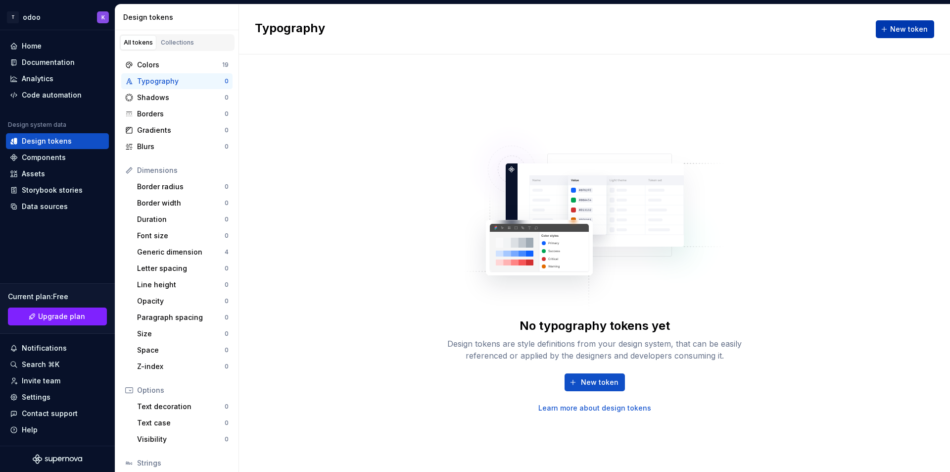
click at [903, 28] on span "New token" at bounding box center [910, 29] width 38 height 10
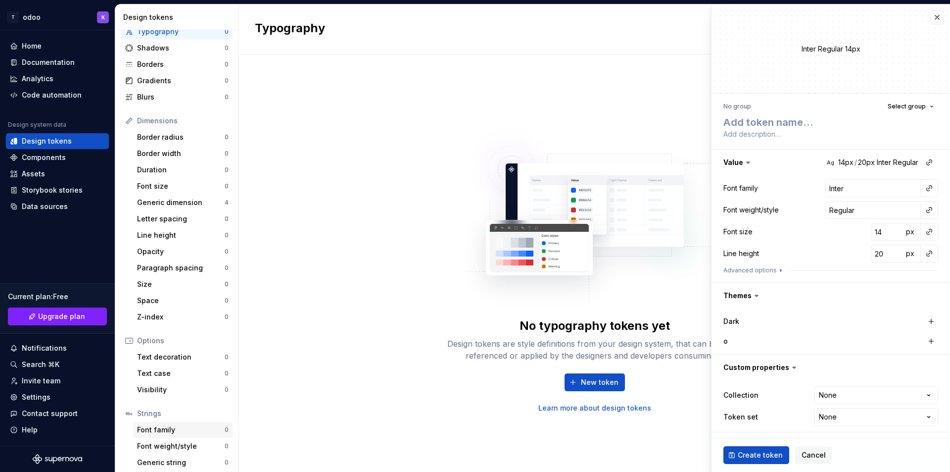
scroll to position [70, 0]
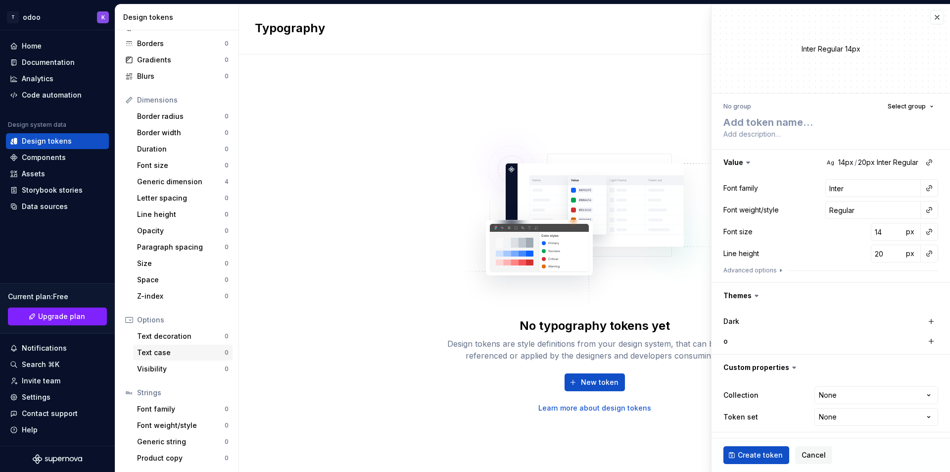
click at [164, 355] on div "Text case" at bounding box center [181, 352] width 88 height 10
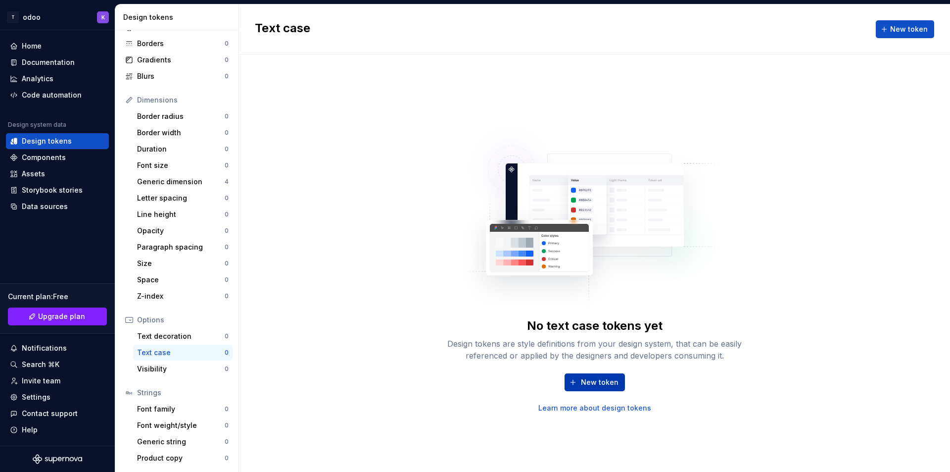
click at [585, 379] on span "New token" at bounding box center [600, 382] width 38 height 10
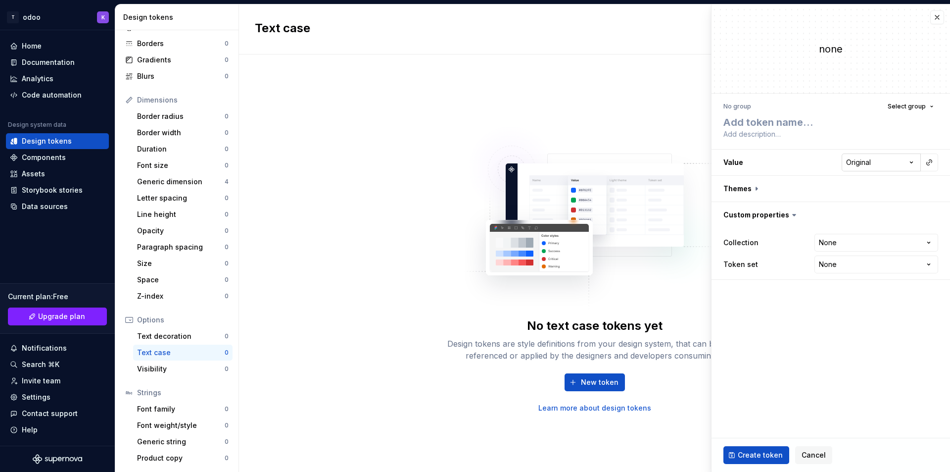
click at [868, 167] on html "**********" at bounding box center [475, 236] width 950 height 472
click at [855, 366] on html "**********" at bounding box center [475, 236] width 950 height 472
click at [160, 402] on div "Font family 0" at bounding box center [182, 409] width 99 height 16
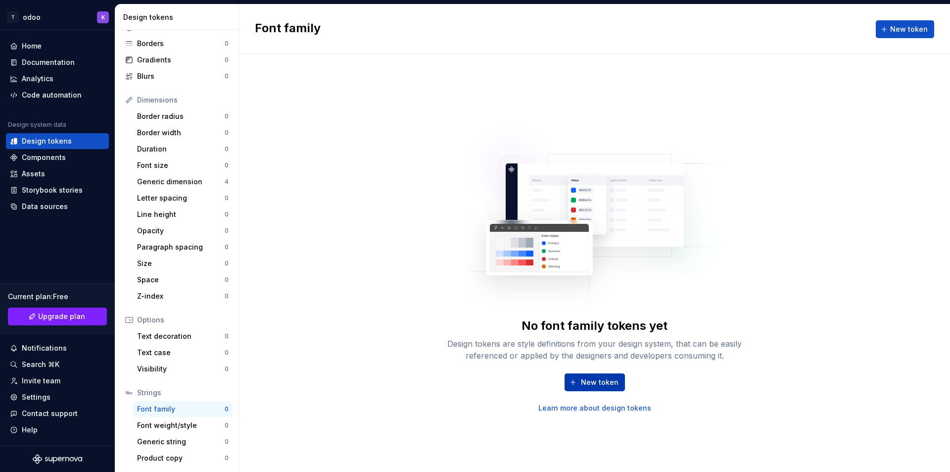
click at [588, 382] on span "New token" at bounding box center [600, 382] width 38 height 10
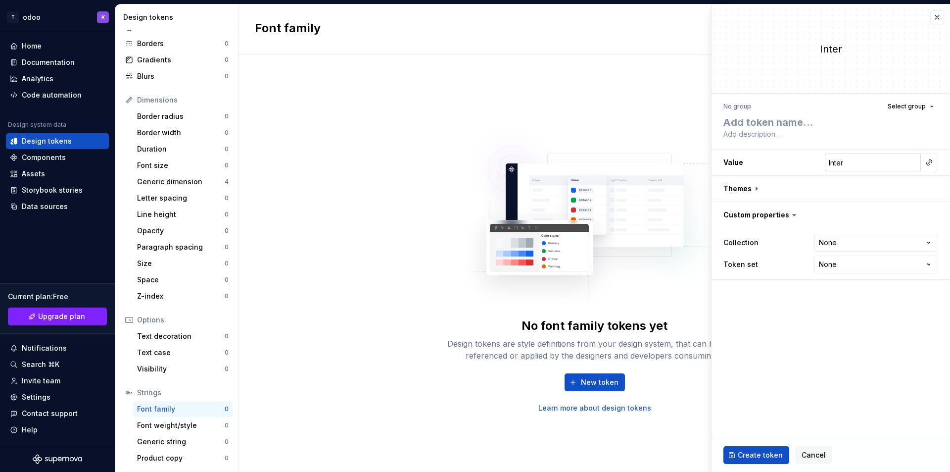
click at [837, 167] on input "Inter" at bounding box center [873, 162] width 96 height 18
click at [911, 163] on input "Inter" at bounding box center [873, 162] width 96 height 18
click at [867, 164] on input "Inter" at bounding box center [873, 162] width 96 height 18
click at [927, 164] on button "button" at bounding box center [930, 162] width 14 height 14
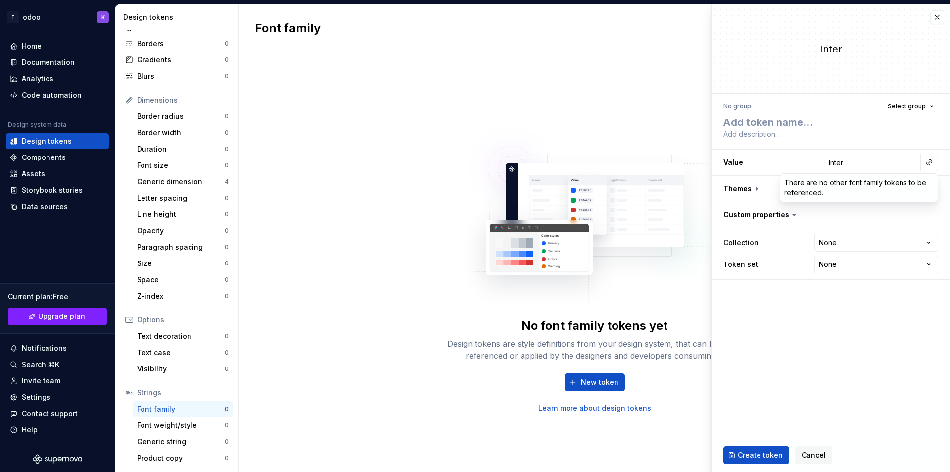
click at [831, 307] on html "**********" at bounding box center [475, 236] width 950 height 472
click at [758, 187] on button "button" at bounding box center [831, 189] width 239 height 26
type textarea "*"
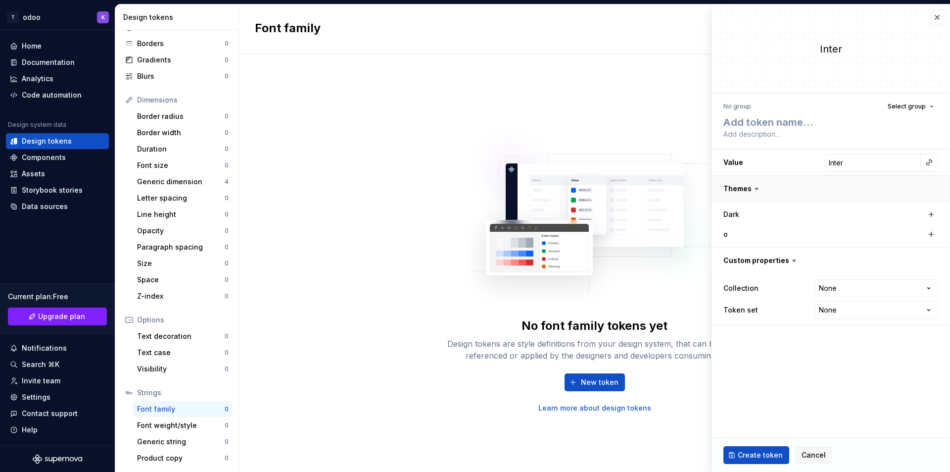
click at [758, 187] on icon at bounding box center [757, 189] width 10 height 10
click at [741, 187] on button "button" at bounding box center [831, 189] width 239 height 26
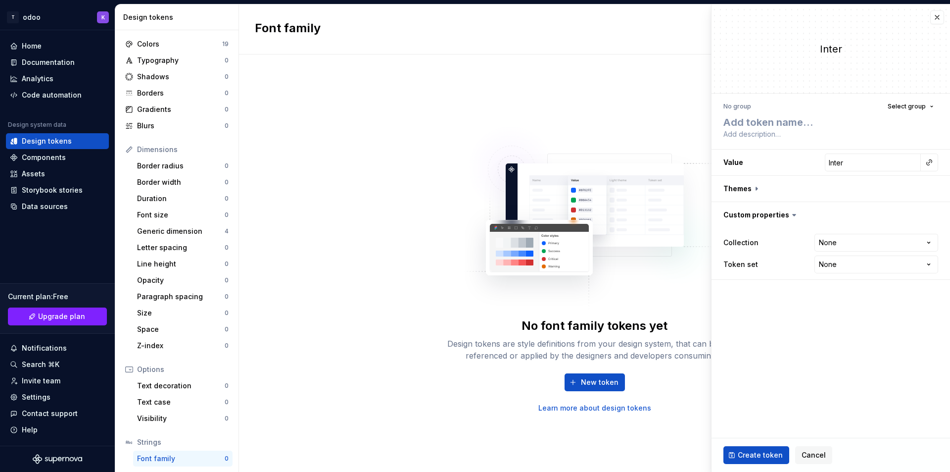
scroll to position [70, 0]
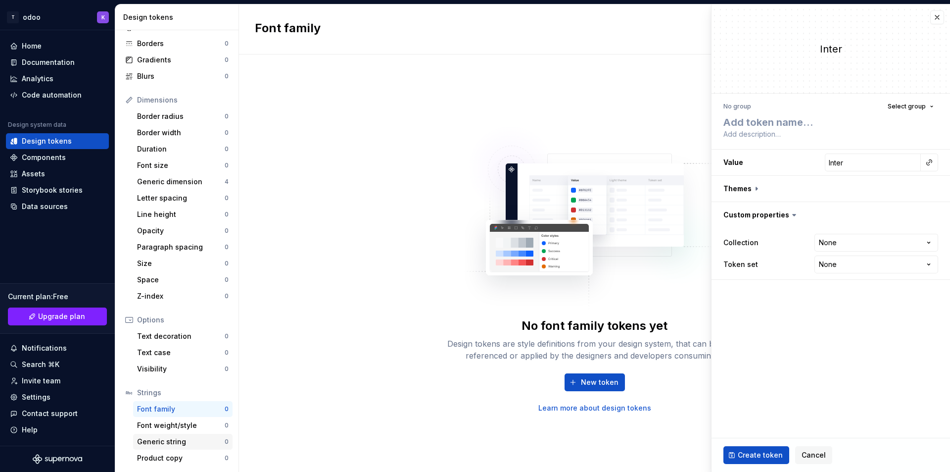
click at [181, 440] on div "Generic string" at bounding box center [181, 442] width 88 height 10
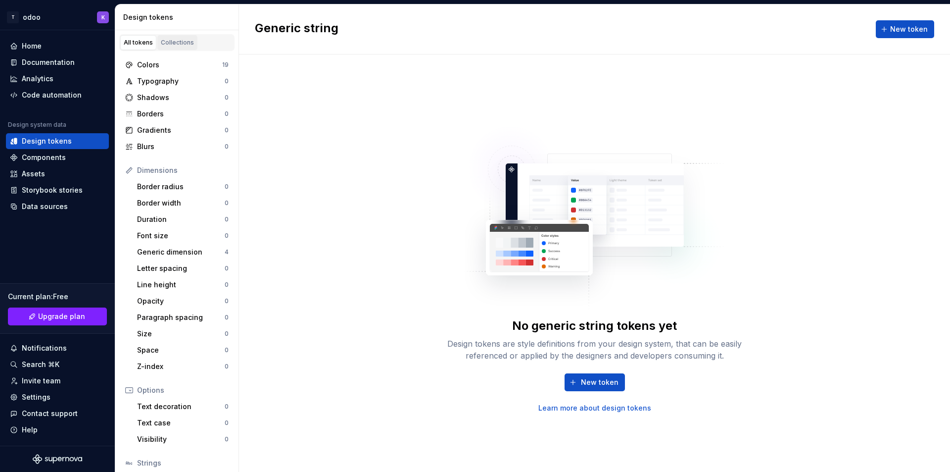
click at [180, 49] on link "Collections" at bounding box center [177, 42] width 40 height 15
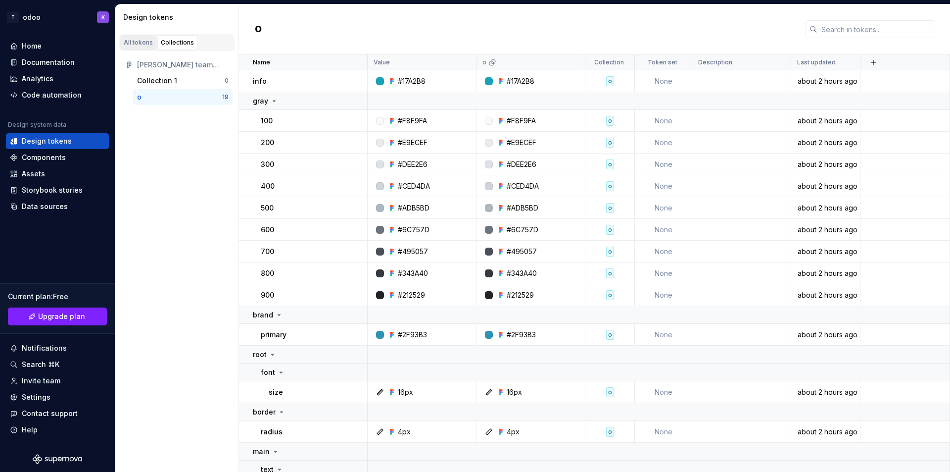
click at [138, 42] on div "All tokens" at bounding box center [138, 43] width 29 height 8
click at [171, 45] on div "Collections" at bounding box center [177, 43] width 33 height 8
click at [164, 96] on div "o" at bounding box center [179, 97] width 85 height 10
click at [872, 61] on button "button" at bounding box center [874, 62] width 14 height 14
click at [182, 274] on div "All tokens Collections [PERSON_NAME] team library Collection 1 0 o 19" at bounding box center [177, 251] width 124 height 442
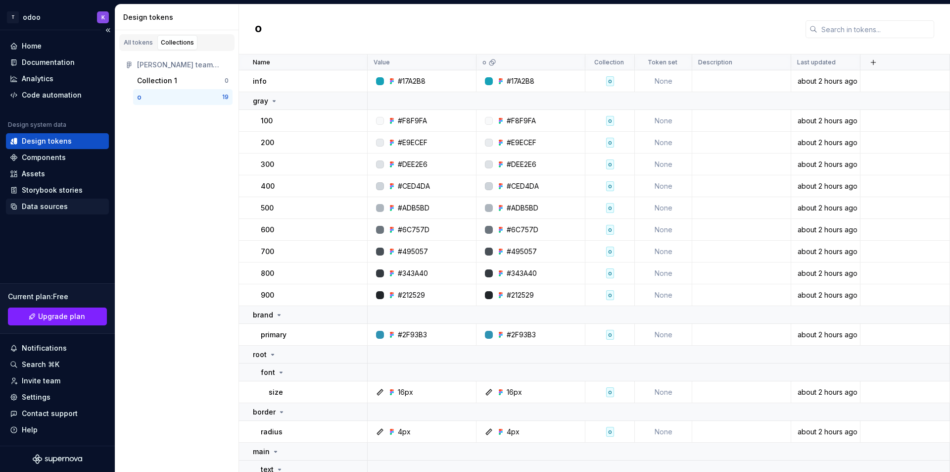
click at [49, 208] on div "Data sources" at bounding box center [45, 206] width 46 height 10
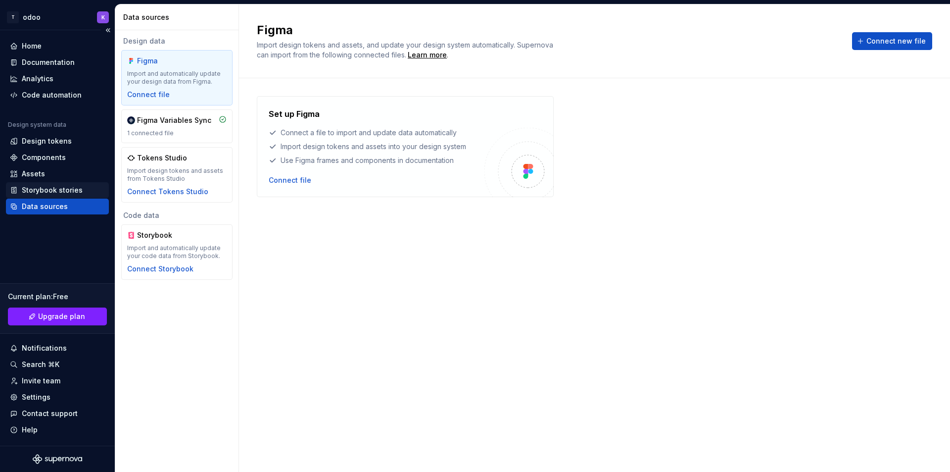
click at [53, 192] on div "Storybook stories" at bounding box center [52, 190] width 61 height 10
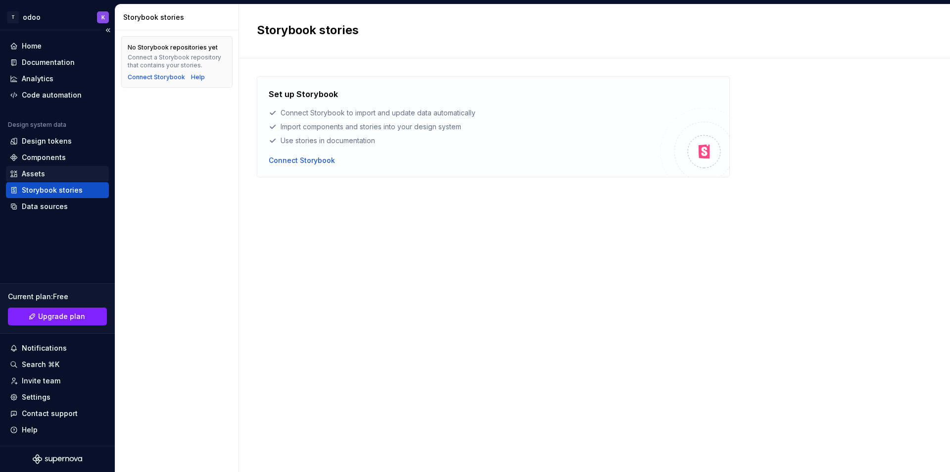
click at [43, 170] on div "Assets" at bounding box center [33, 174] width 23 height 10
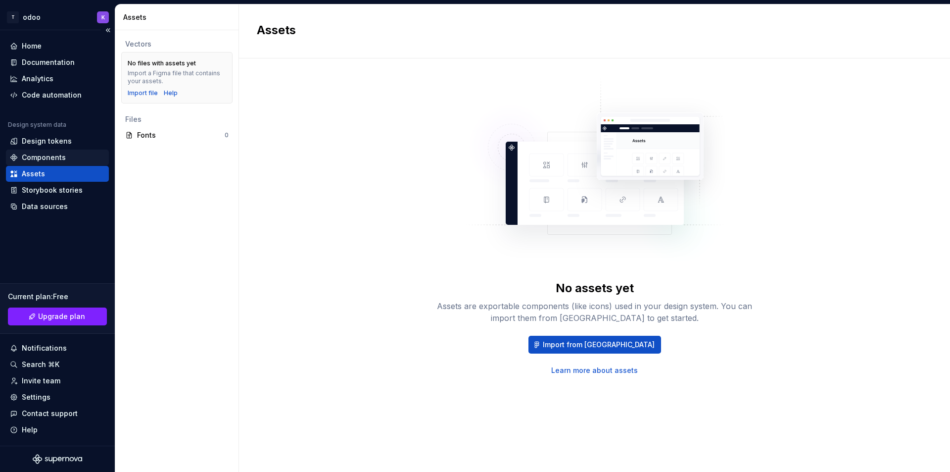
click at [44, 159] on div "Components" at bounding box center [44, 157] width 44 height 10
